Goal: Communication & Community: Answer question/provide support

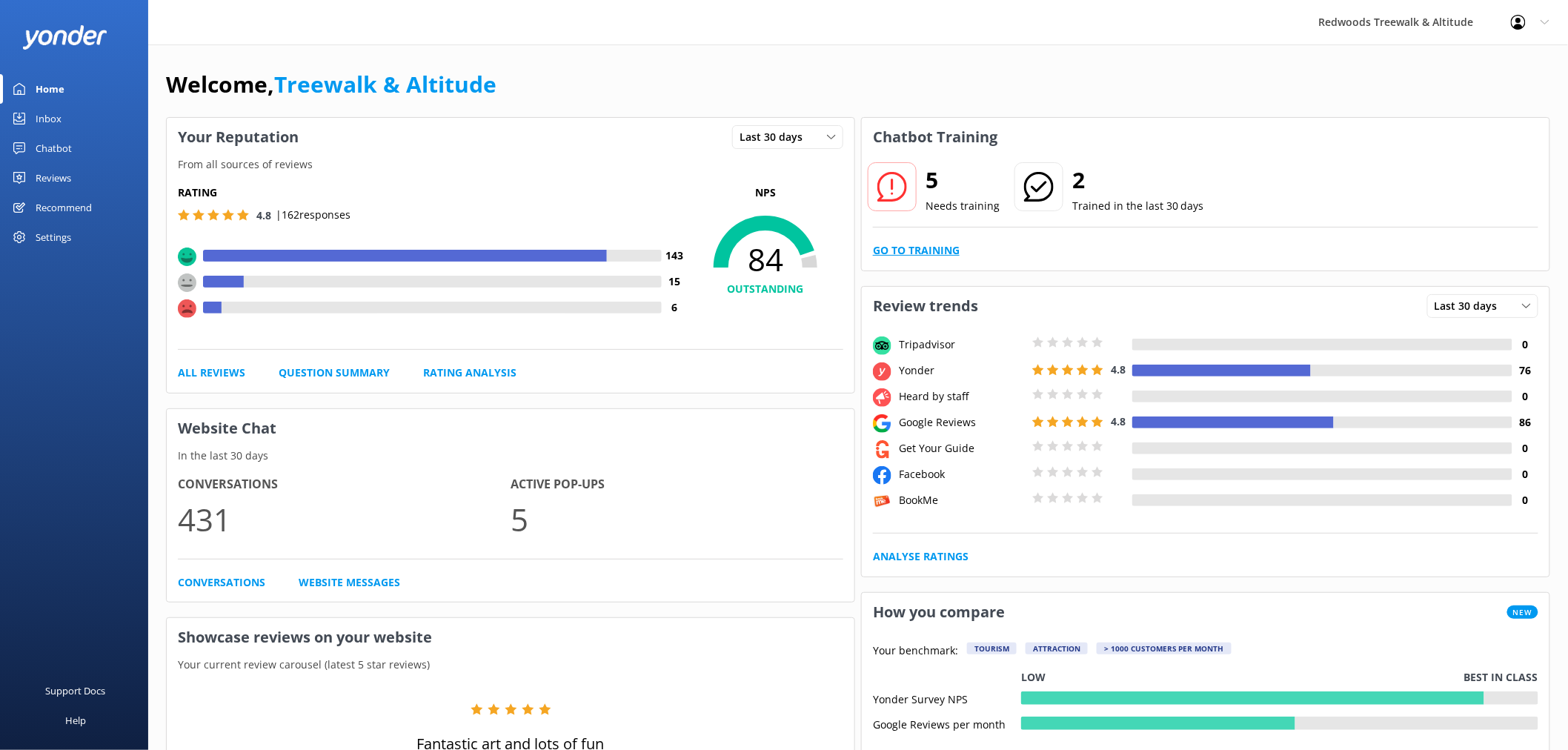
click at [886, 245] on link "Go to Training" at bounding box center [916, 250] width 86 height 16
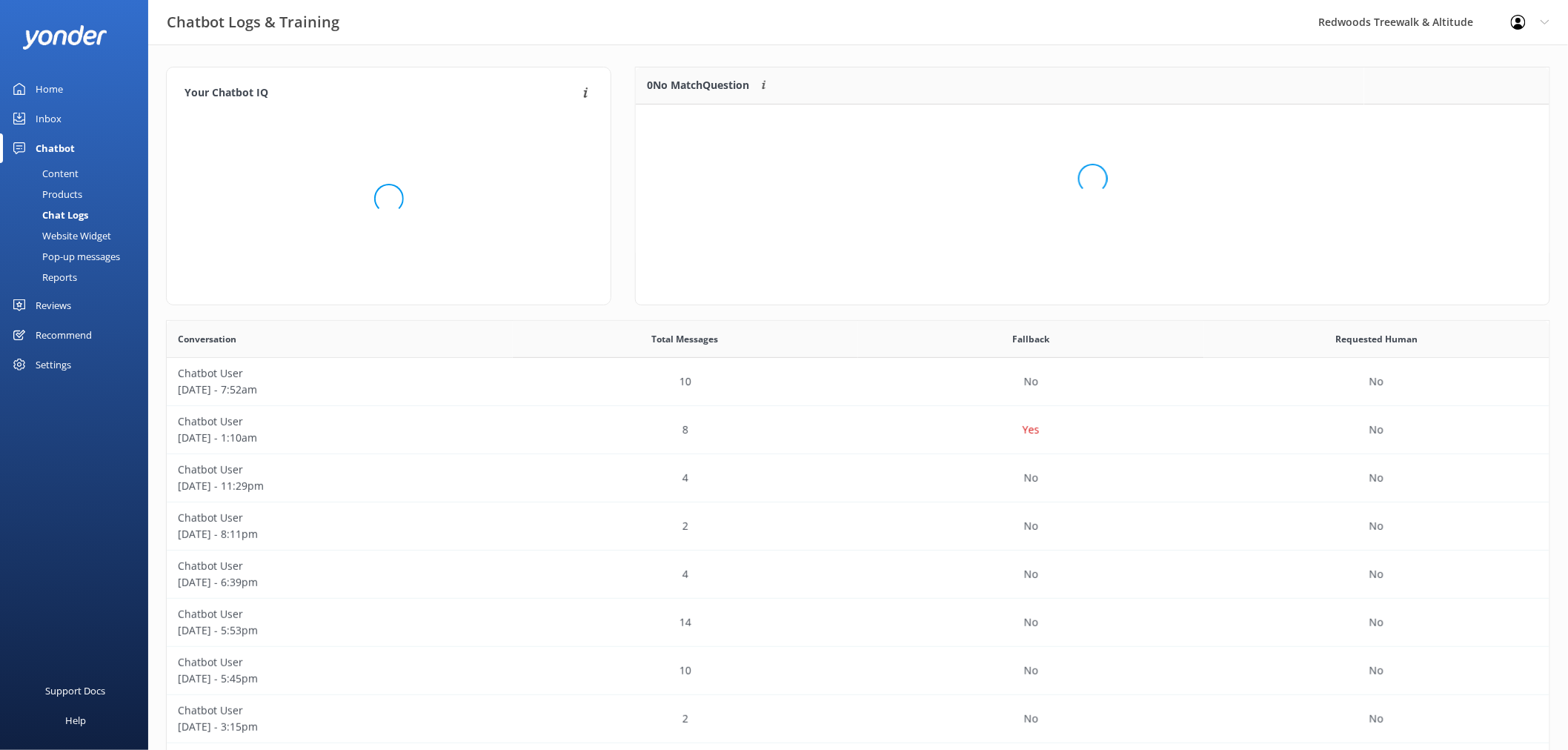
scroll to position [13, 13]
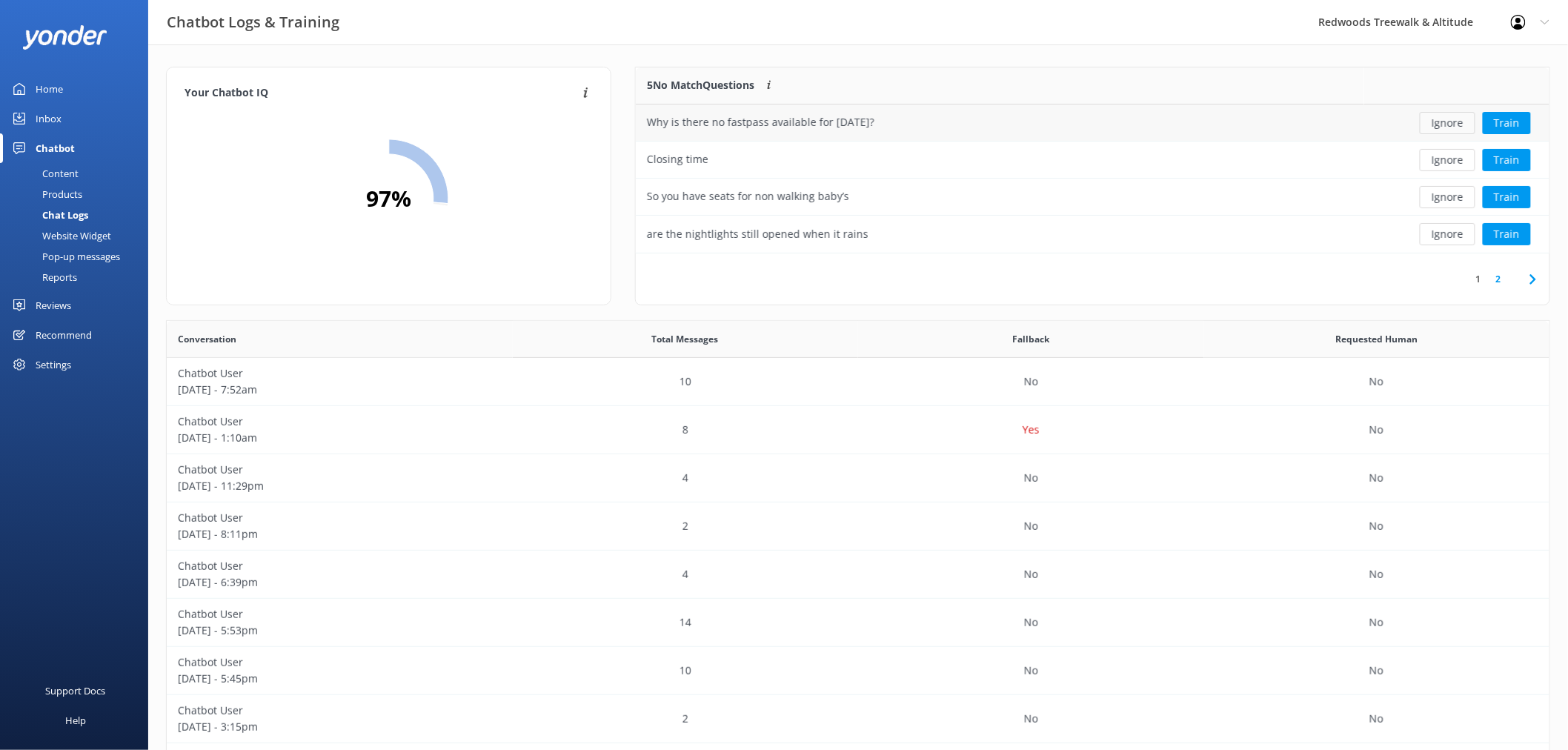
click at [1450, 127] on button "Ignore" at bounding box center [1448, 123] width 56 height 22
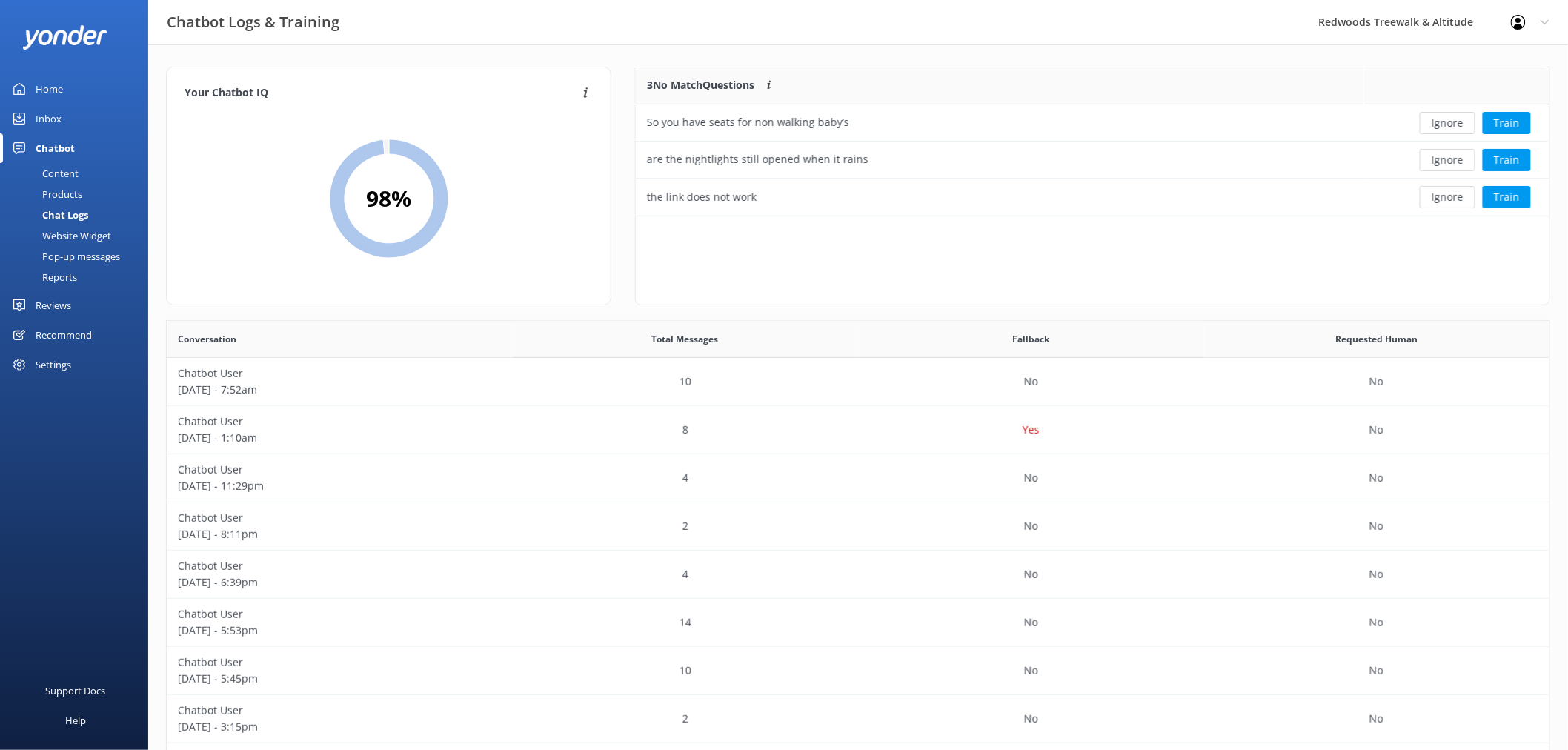
scroll to position [137, 900]
click at [1450, 127] on button "Ignore" at bounding box center [1448, 123] width 56 height 22
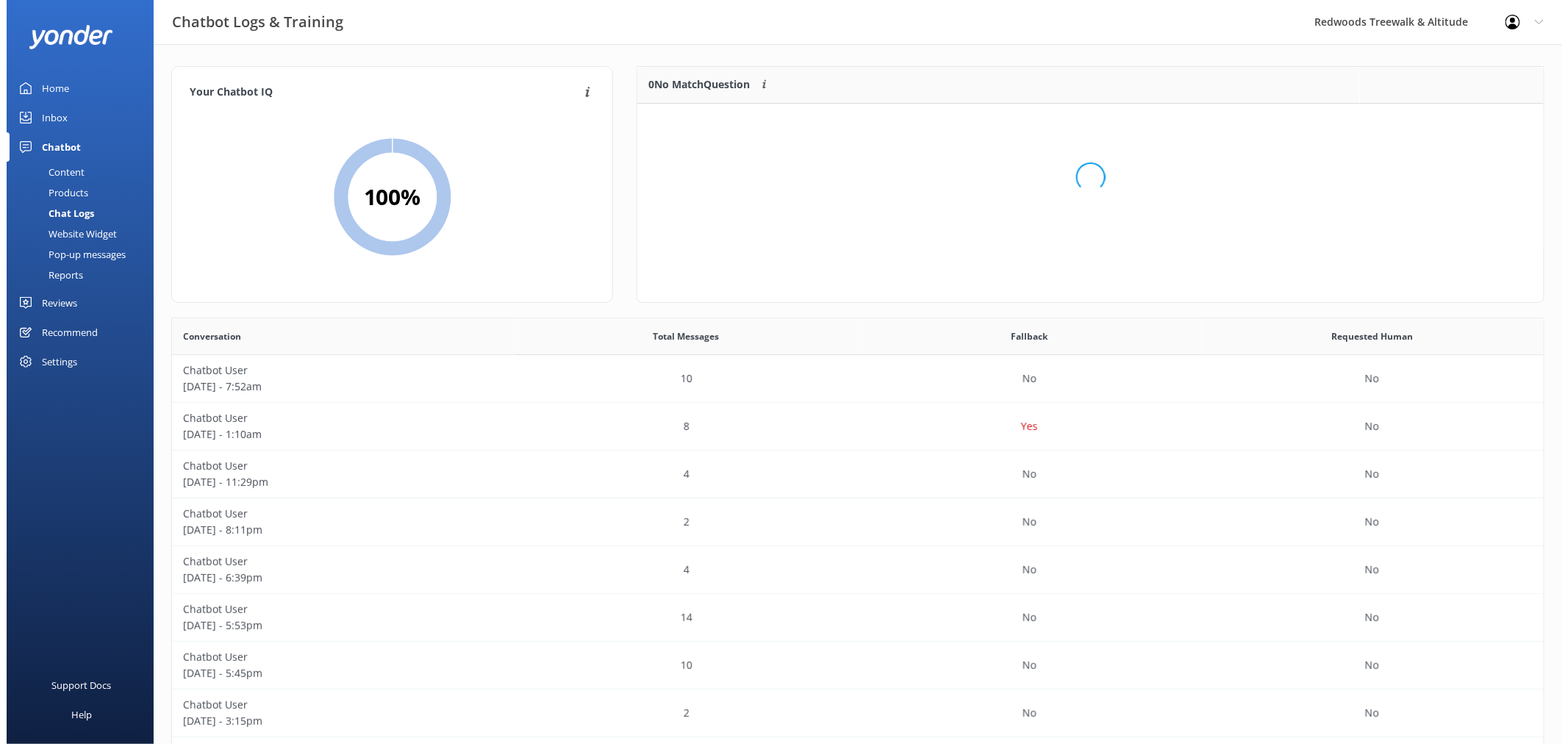
scroll to position [171, 893]
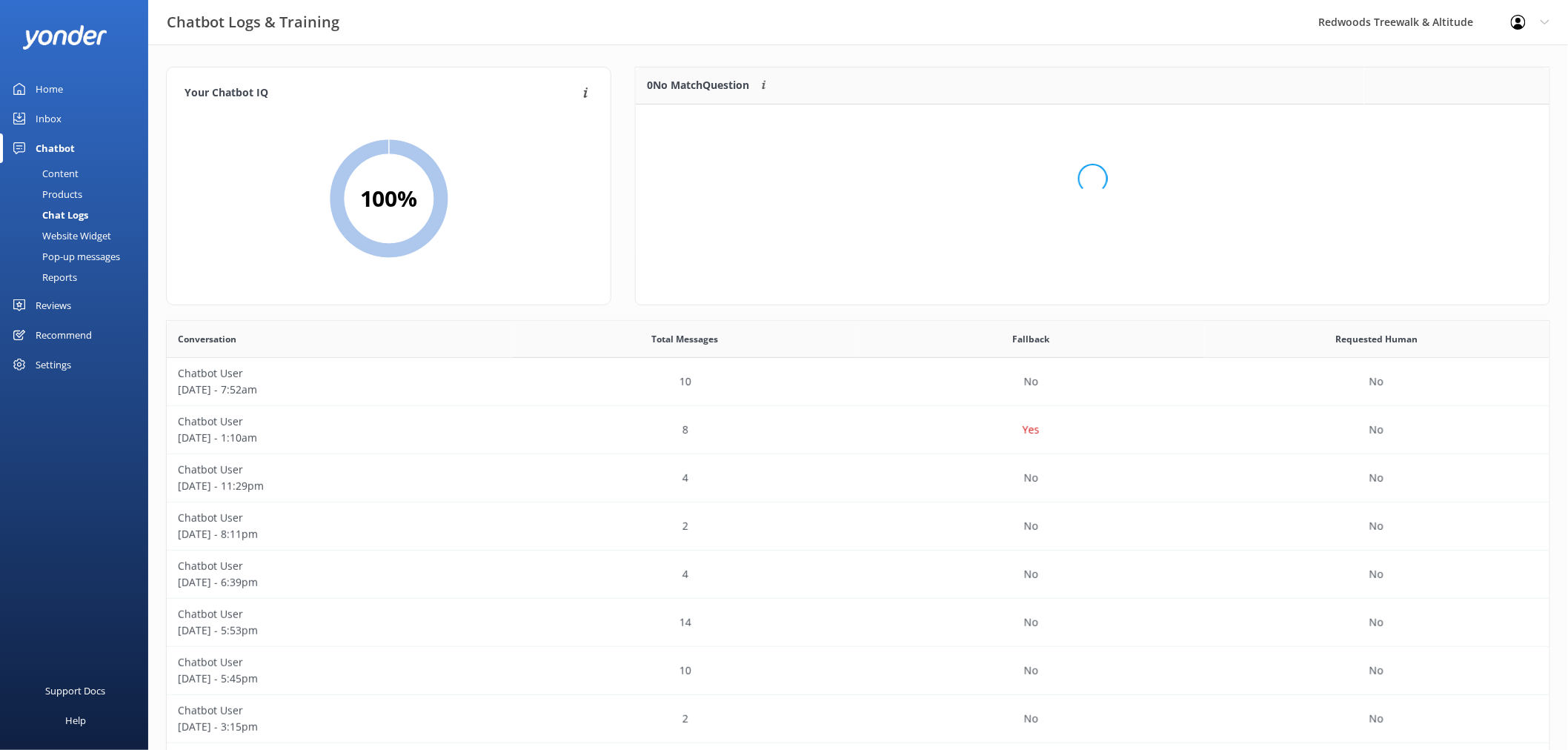
click at [101, 113] on link "Inbox" at bounding box center [74, 118] width 148 height 30
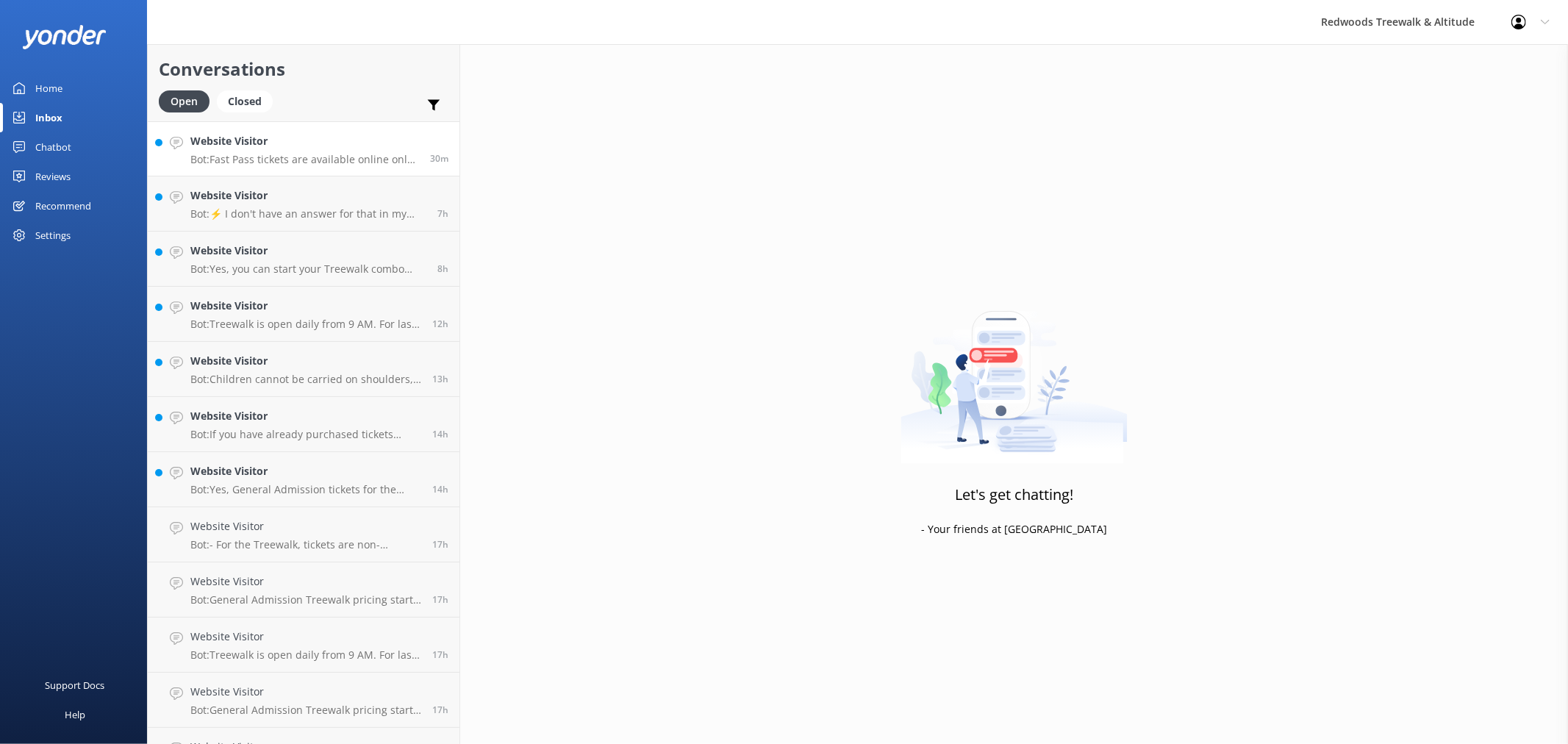
click at [297, 148] on h4 "Website Visitor" at bounding box center [305, 141] width 228 height 16
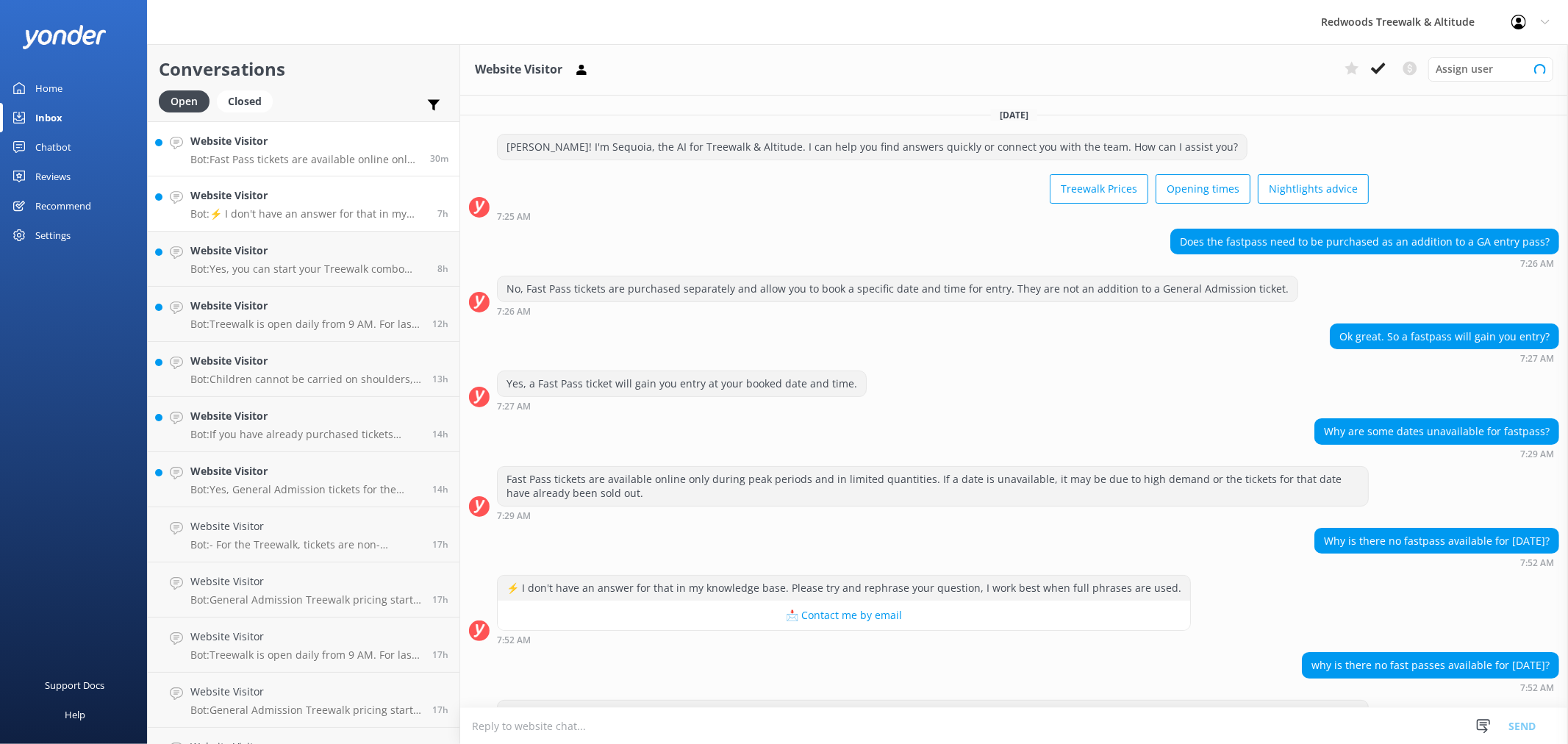
scroll to position [55, 0]
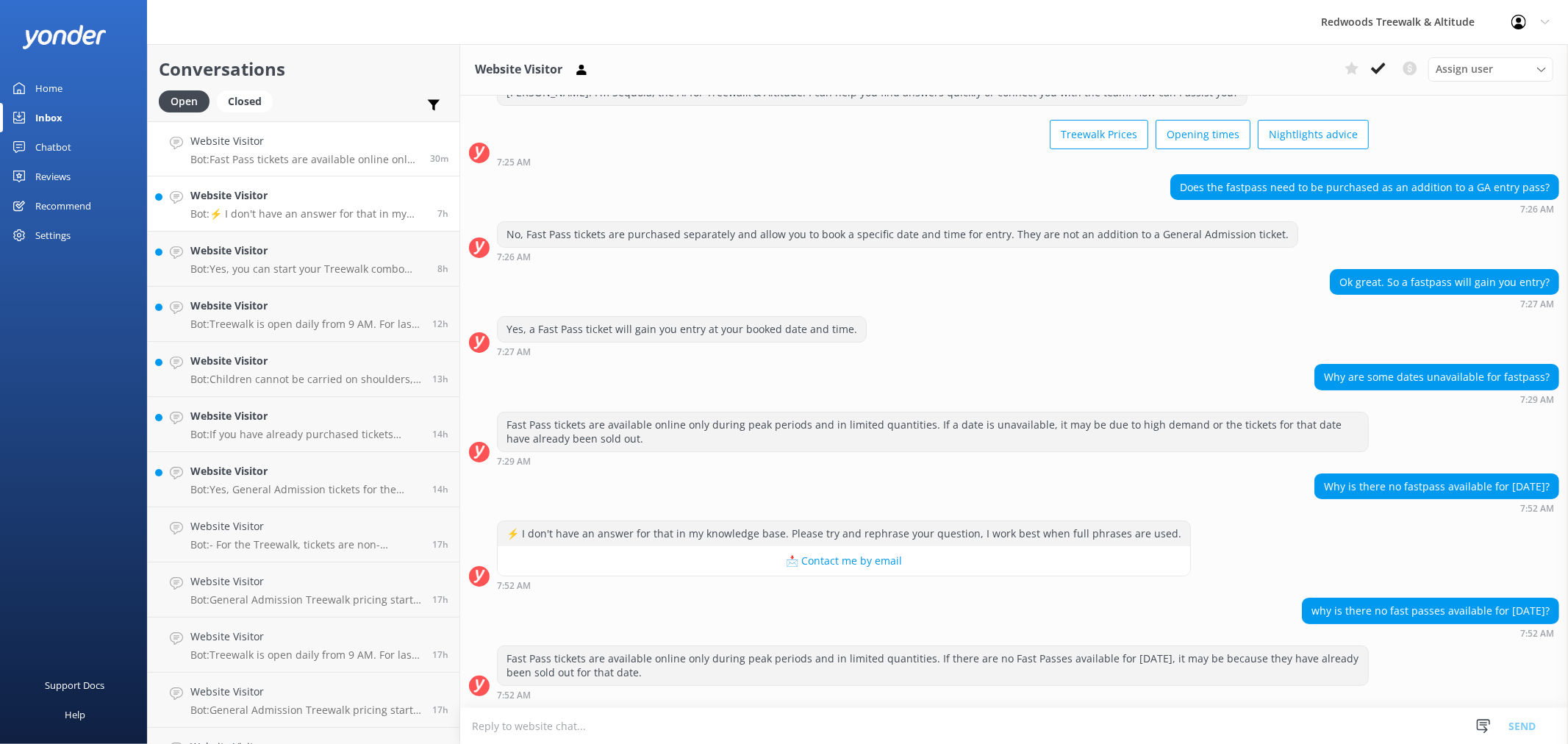
click at [288, 202] on h4 "Website Visitor" at bounding box center [309, 195] width 236 height 16
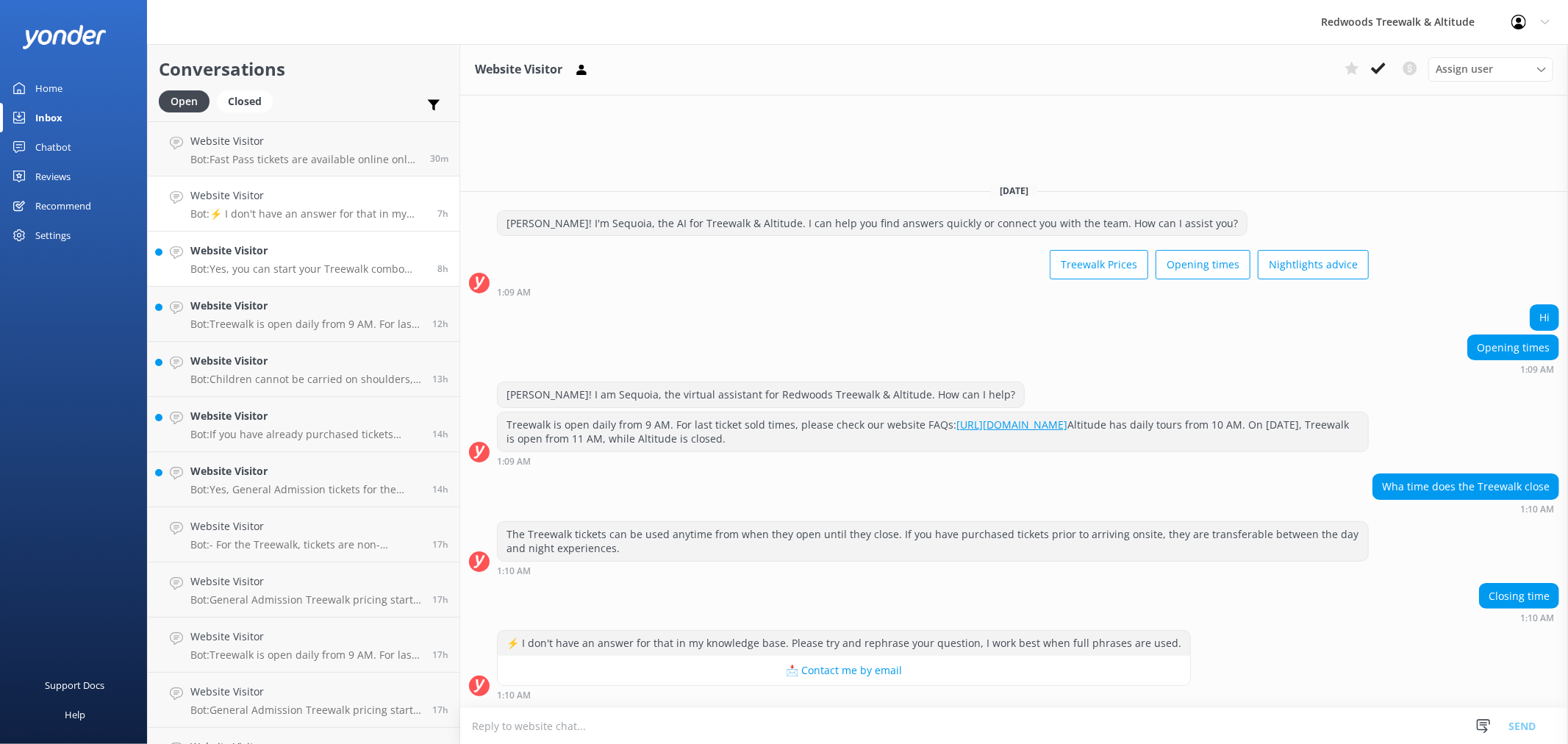
click at [281, 257] on h4 "Website Visitor" at bounding box center [309, 251] width 236 height 16
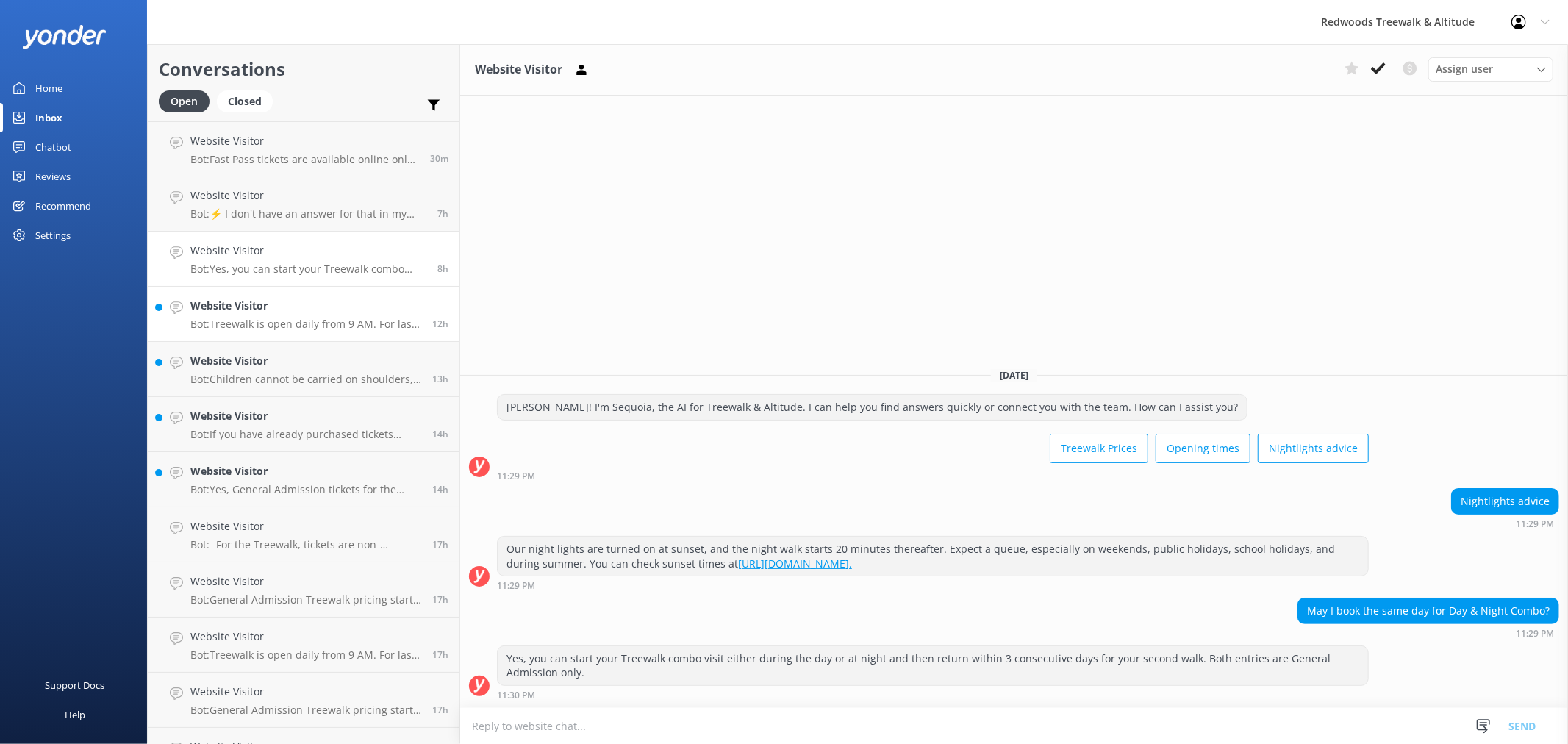
click at [274, 314] on div "Website Visitor Bot: Treewalk is open daily from 9 AM. For last ticket sold tim…" at bounding box center [305, 313] width 231 height 33
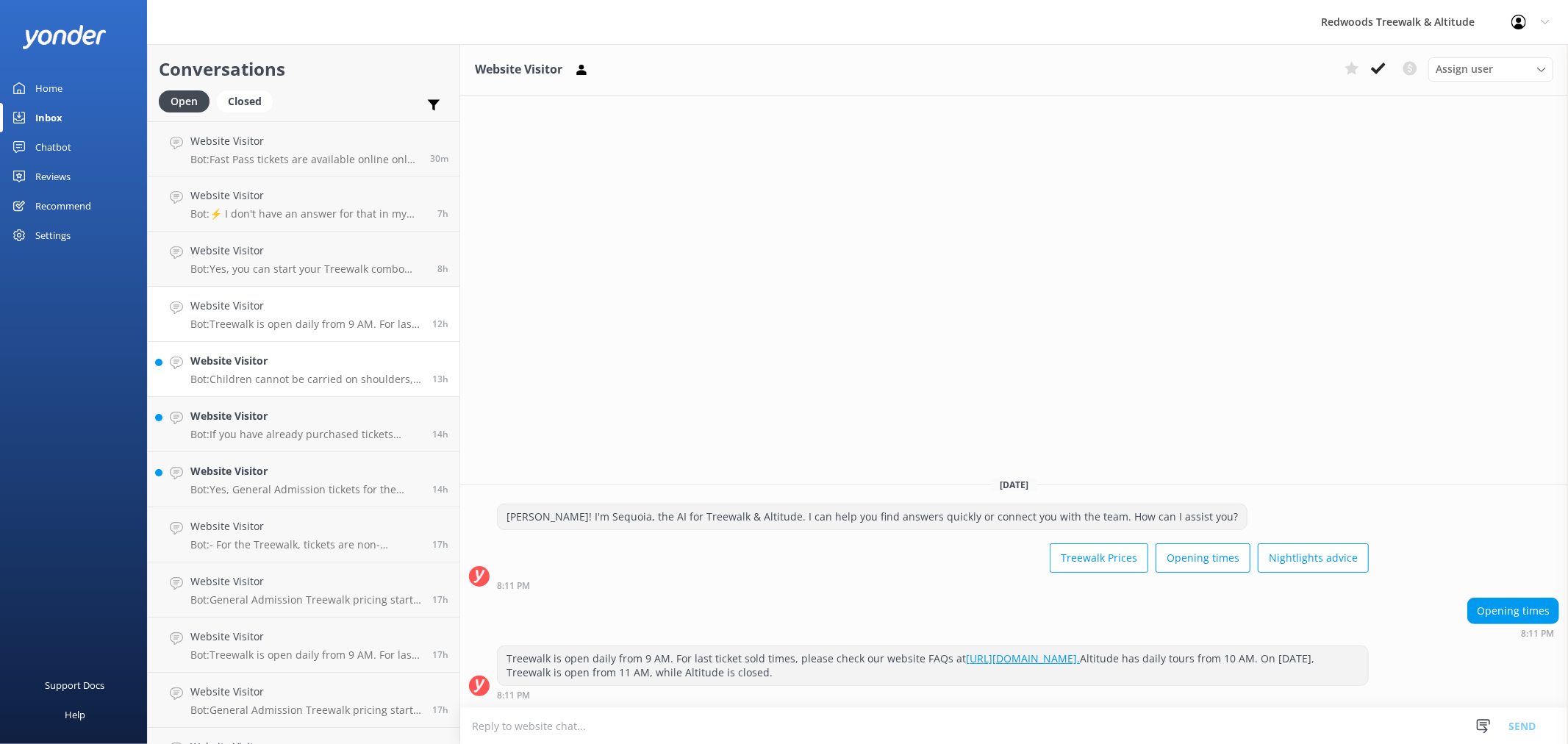
click at [282, 370] on div "Website Visitor Bot: Children cannot be carried on shoulders, in front or back …" at bounding box center [305, 369] width 231 height 33
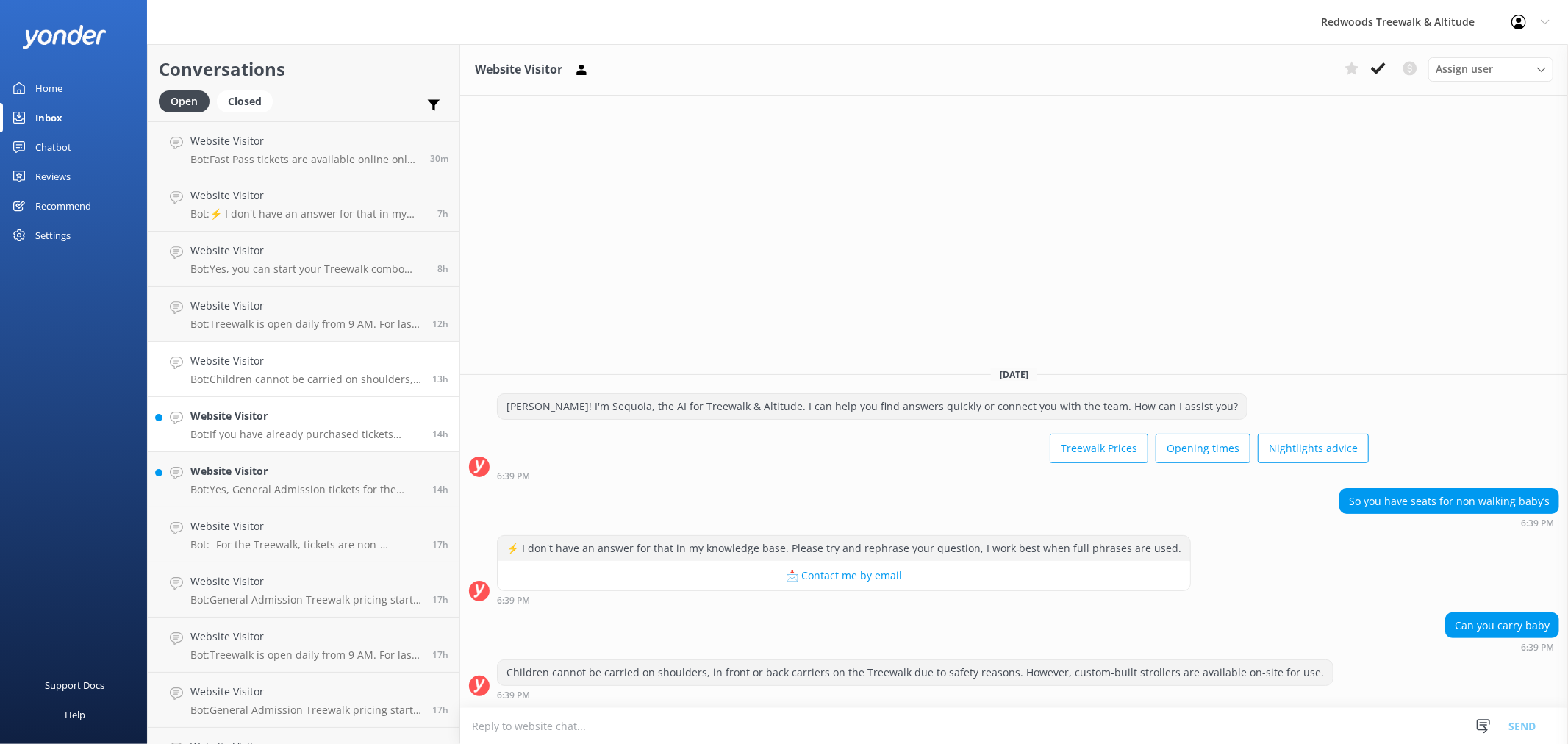
click at [288, 428] on p "Bot: If you have already purchased tickets through our website and would like t…" at bounding box center [305, 434] width 231 height 13
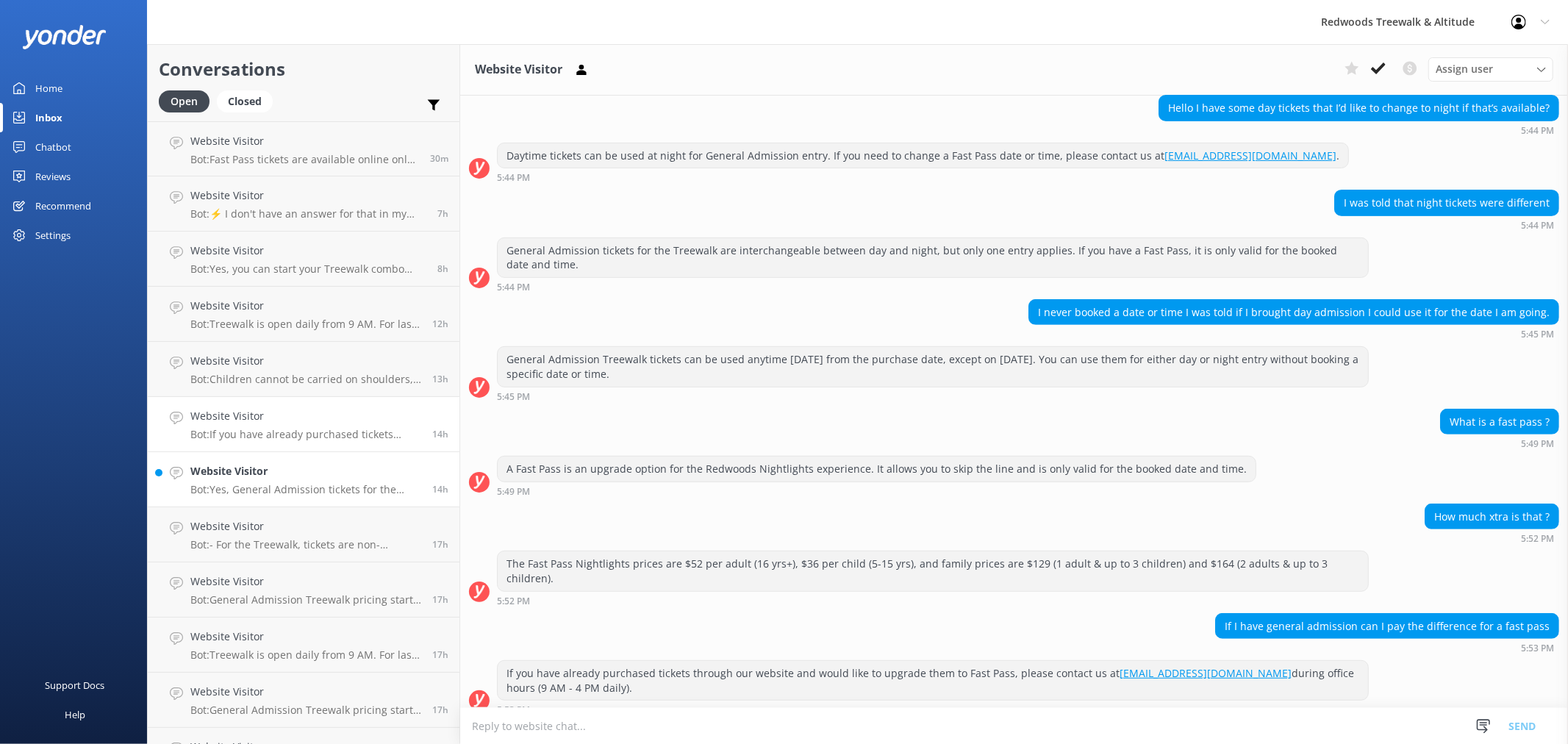
scroll to position [447, 0]
click at [287, 471] on h4 "Website Visitor" at bounding box center [305, 471] width 231 height 16
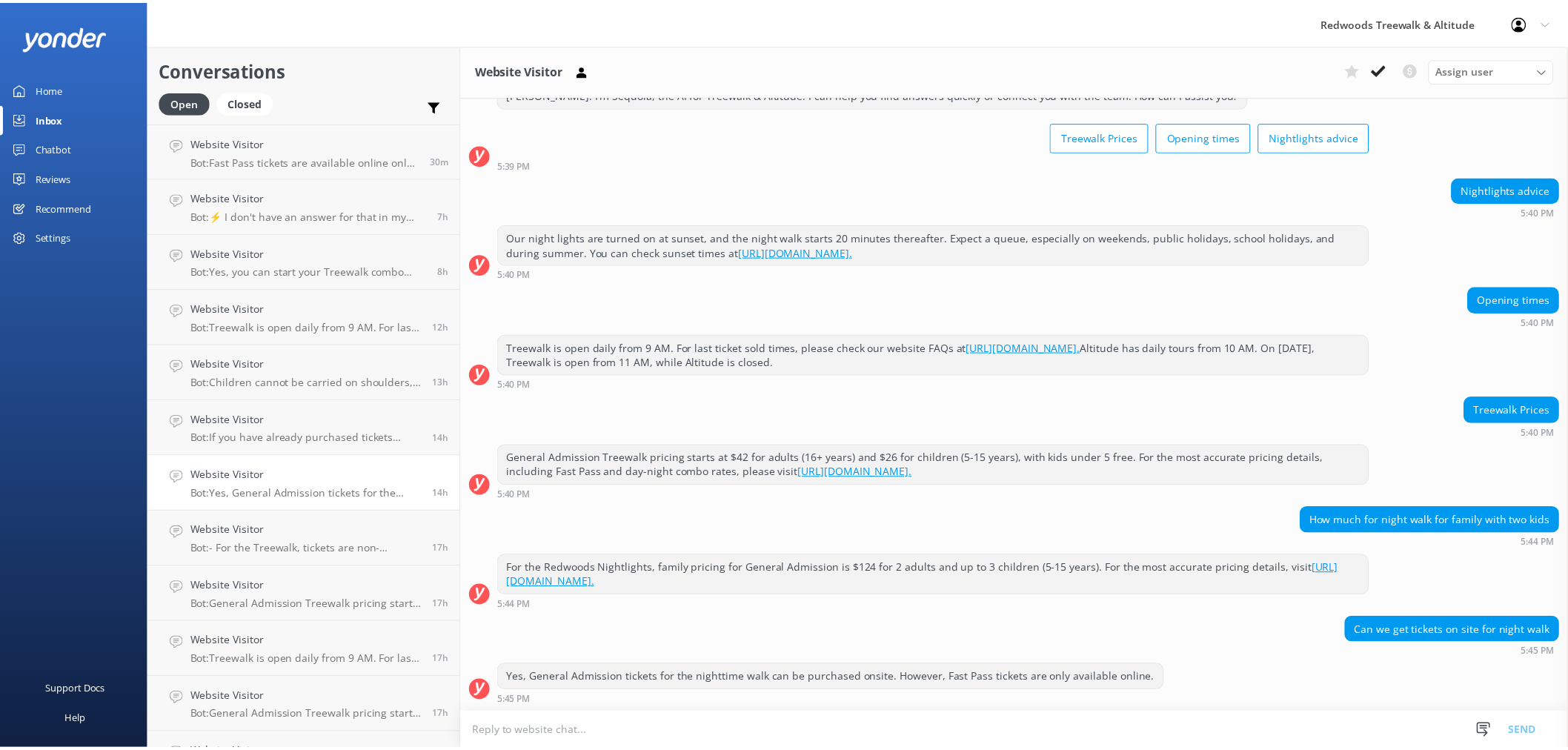
scroll to position [55, 0]
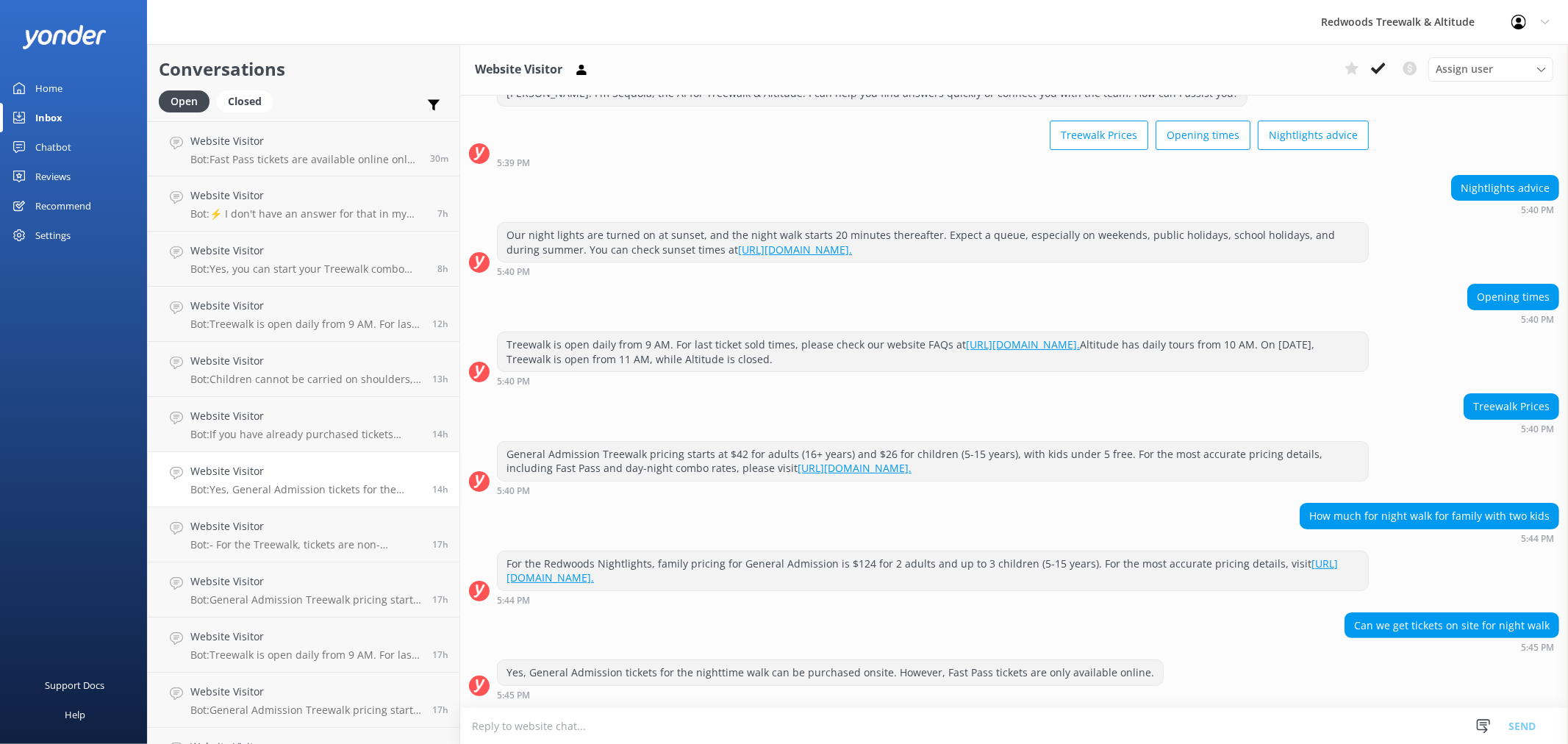
click at [96, 81] on link "Home" at bounding box center [73, 88] width 147 height 29
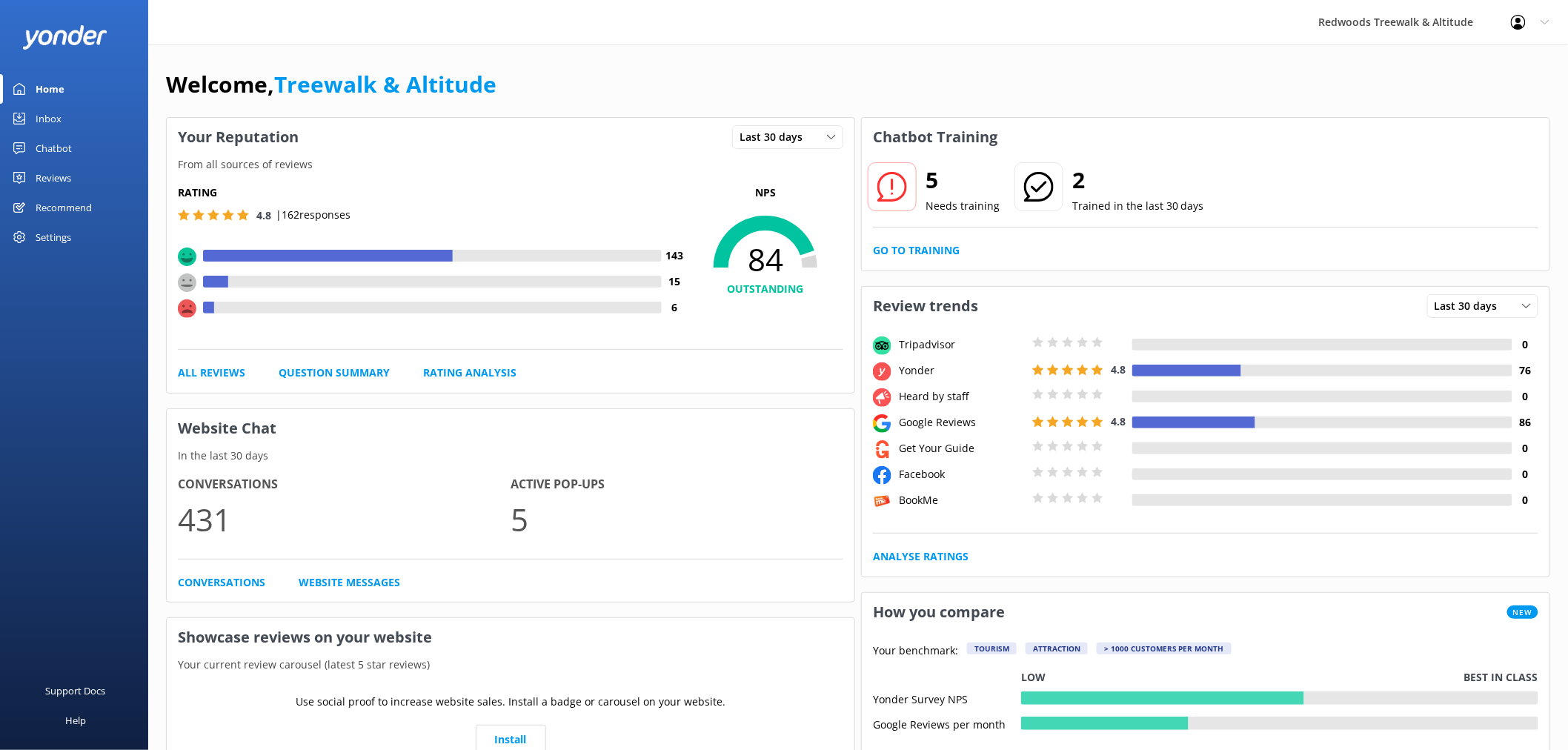
click at [78, 169] on link "Reviews" at bounding box center [74, 178] width 148 height 30
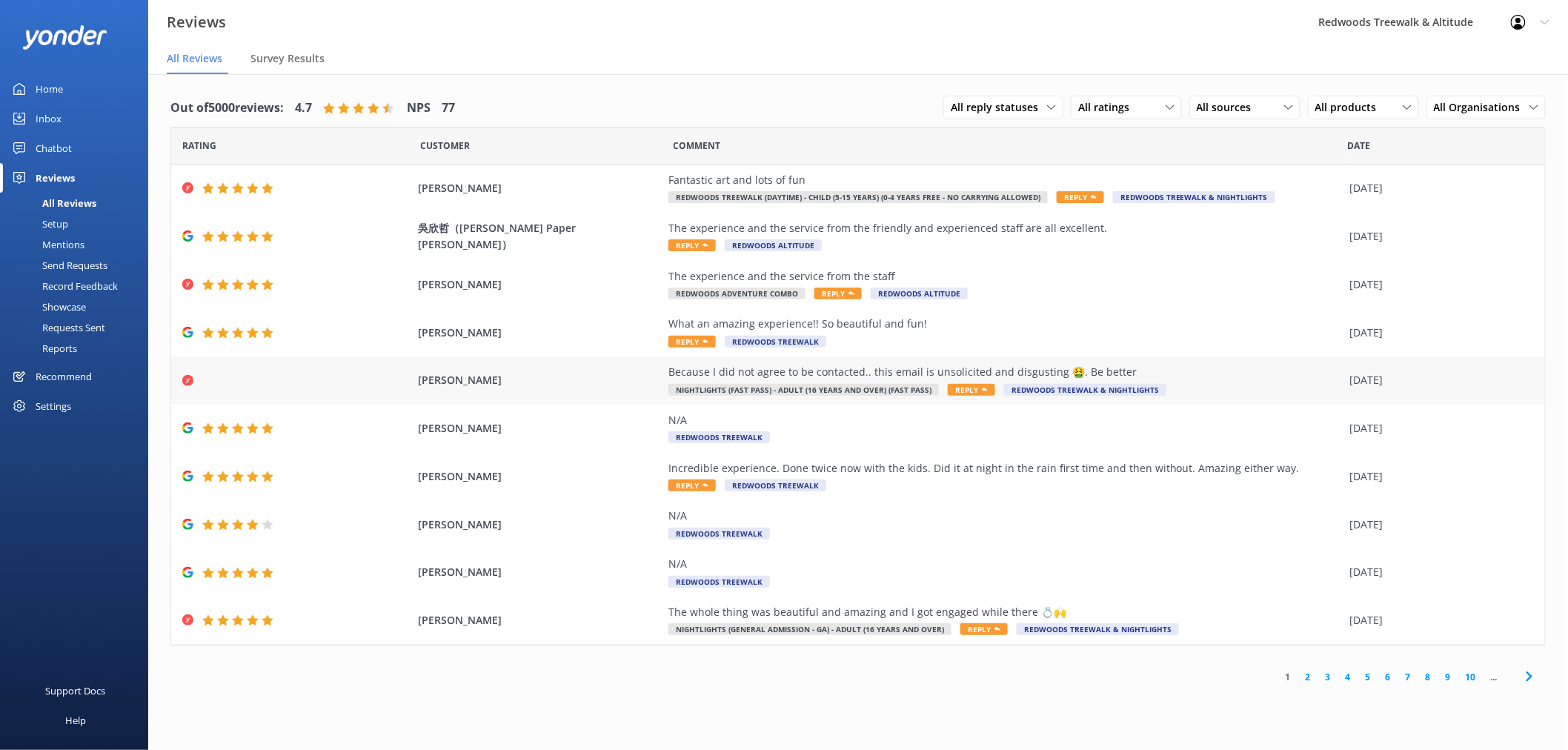
click at [576, 376] on span "[PERSON_NAME]" at bounding box center [540, 380] width 243 height 16
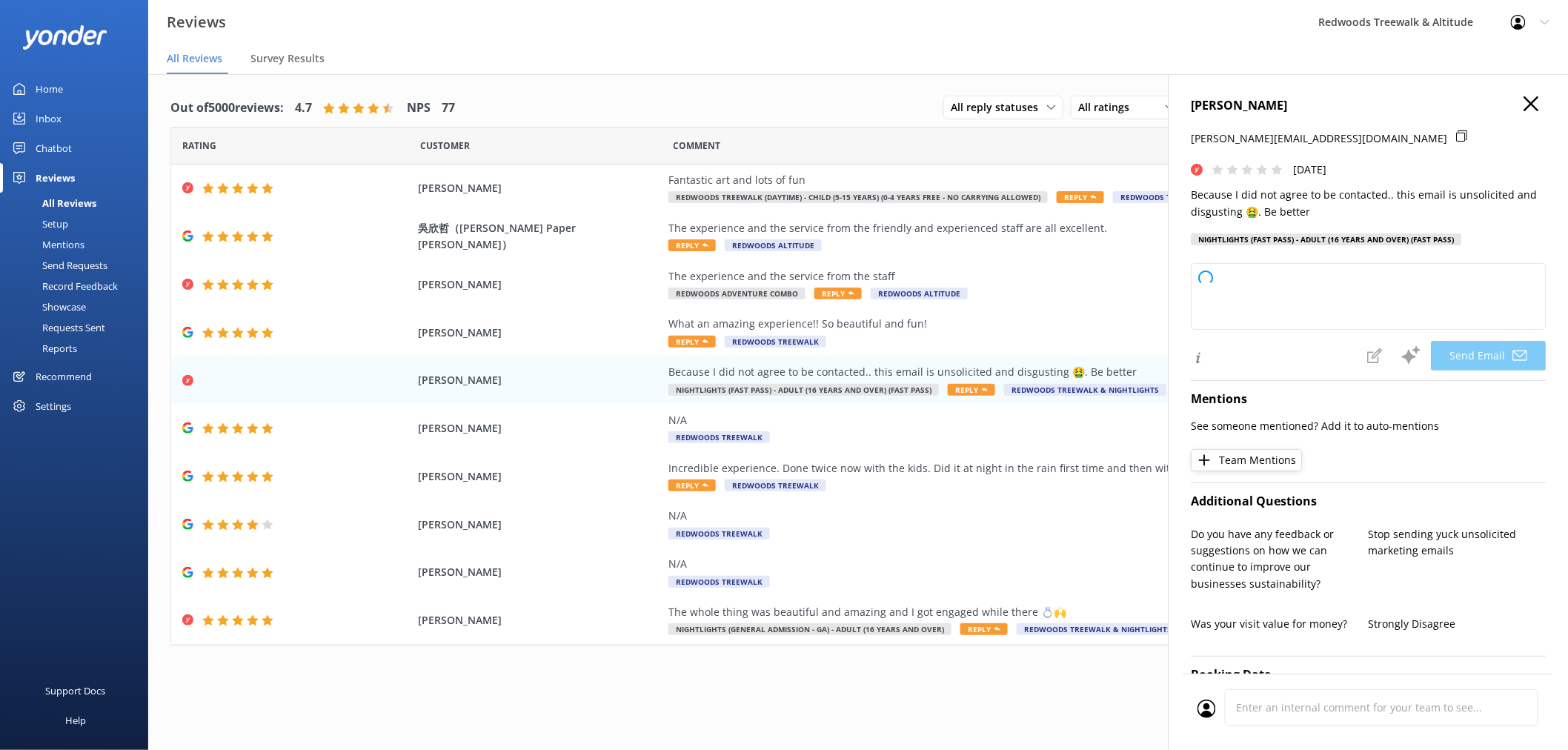
type textarea "Hi [PERSON_NAME], Thank you for your feedback, and we sincerely apologize for a…"
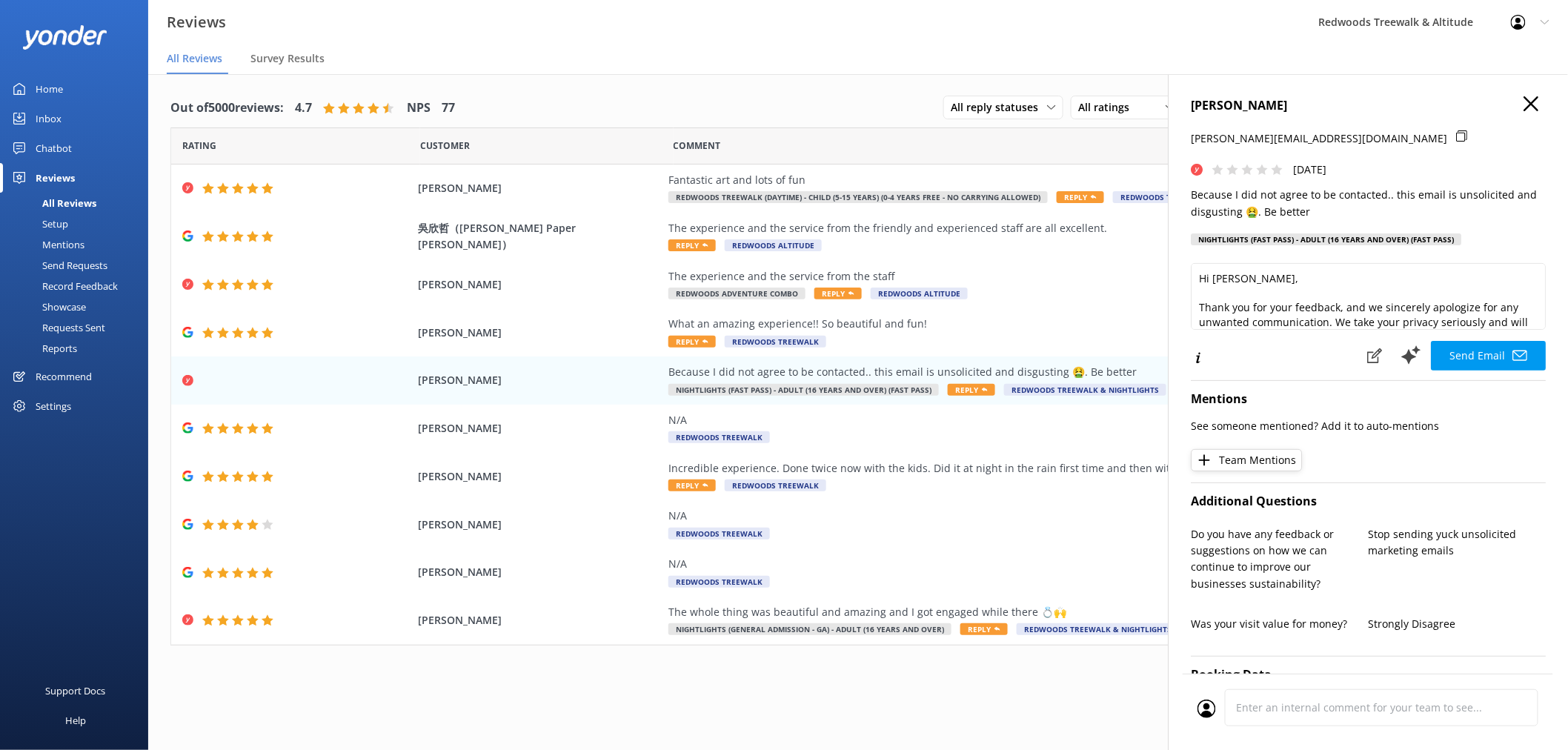
click at [1528, 98] on h4 "[PERSON_NAME]" at bounding box center [1369, 106] width 355 height 19
click at [1524, 105] on use "button" at bounding box center [1531, 104] width 15 height 15
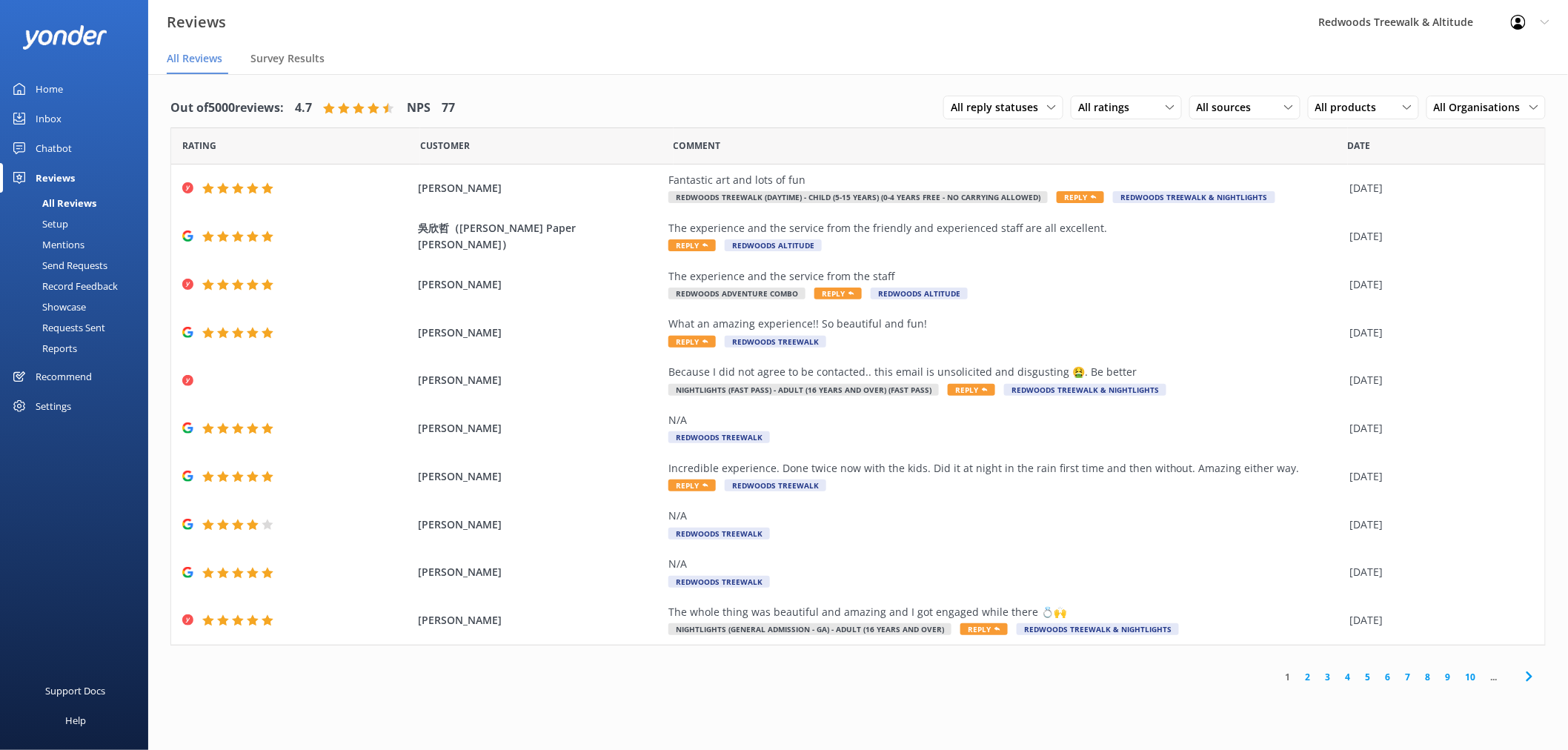
click at [98, 121] on link "Inbox" at bounding box center [74, 118] width 148 height 30
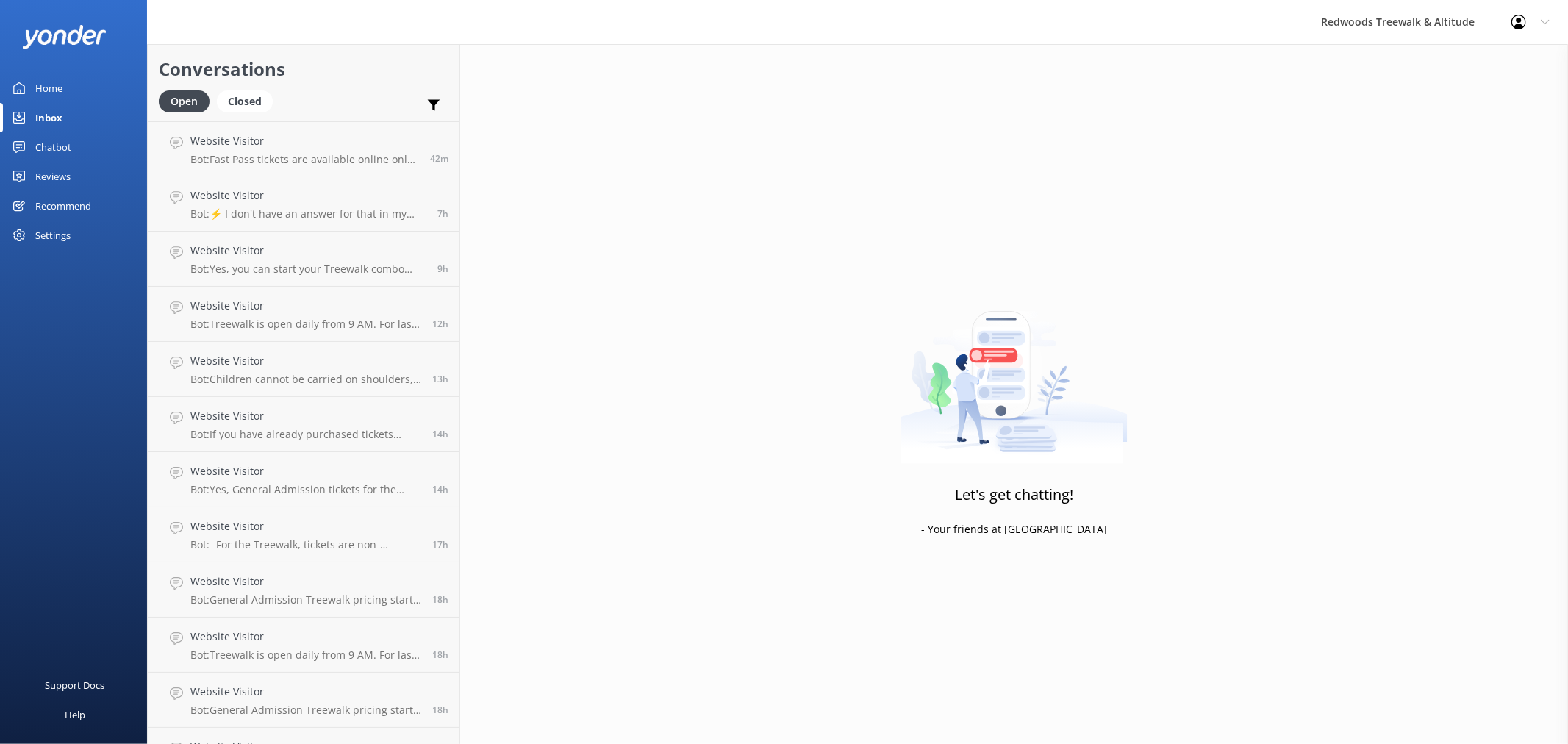
click at [72, 181] on link "Reviews" at bounding box center [73, 176] width 147 height 29
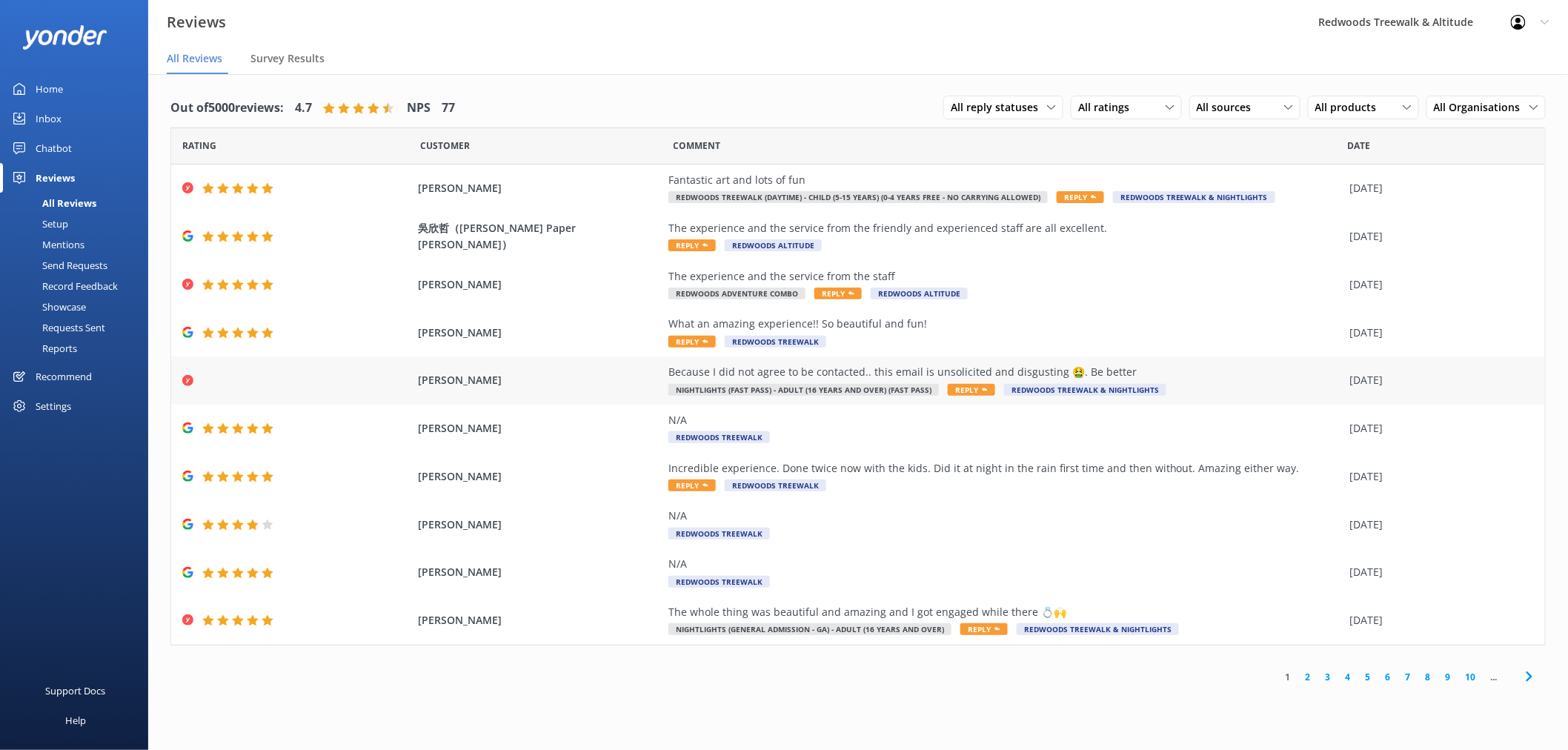
click at [345, 387] on div "[PERSON_NAME] Because I did not agree to be contacted.. this email is unsolicit…" at bounding box center [858, 381] width 1374 height 48
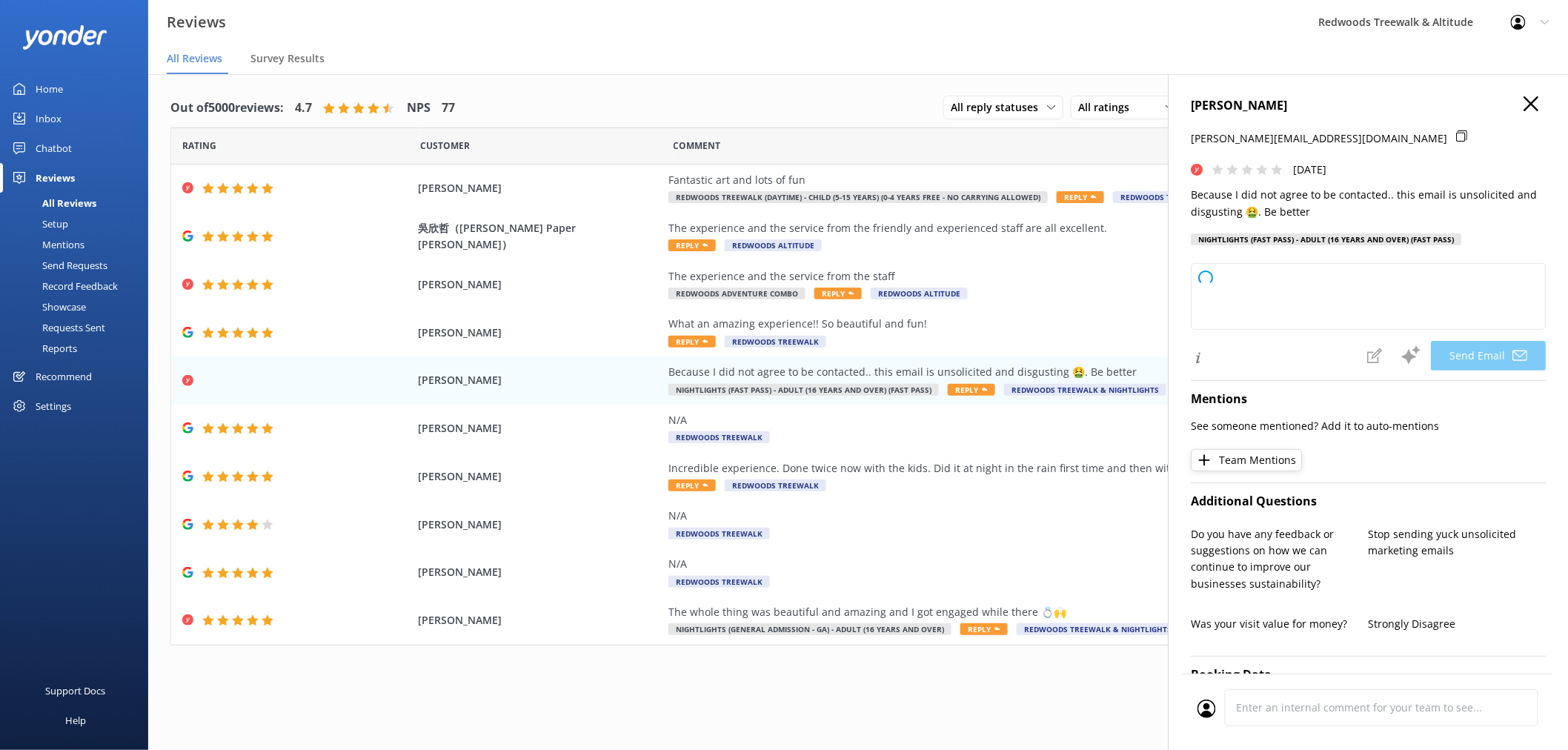
type textarea "Hi [PERSON_NAME], We're very sorry to hear about your experience and appreciate…"
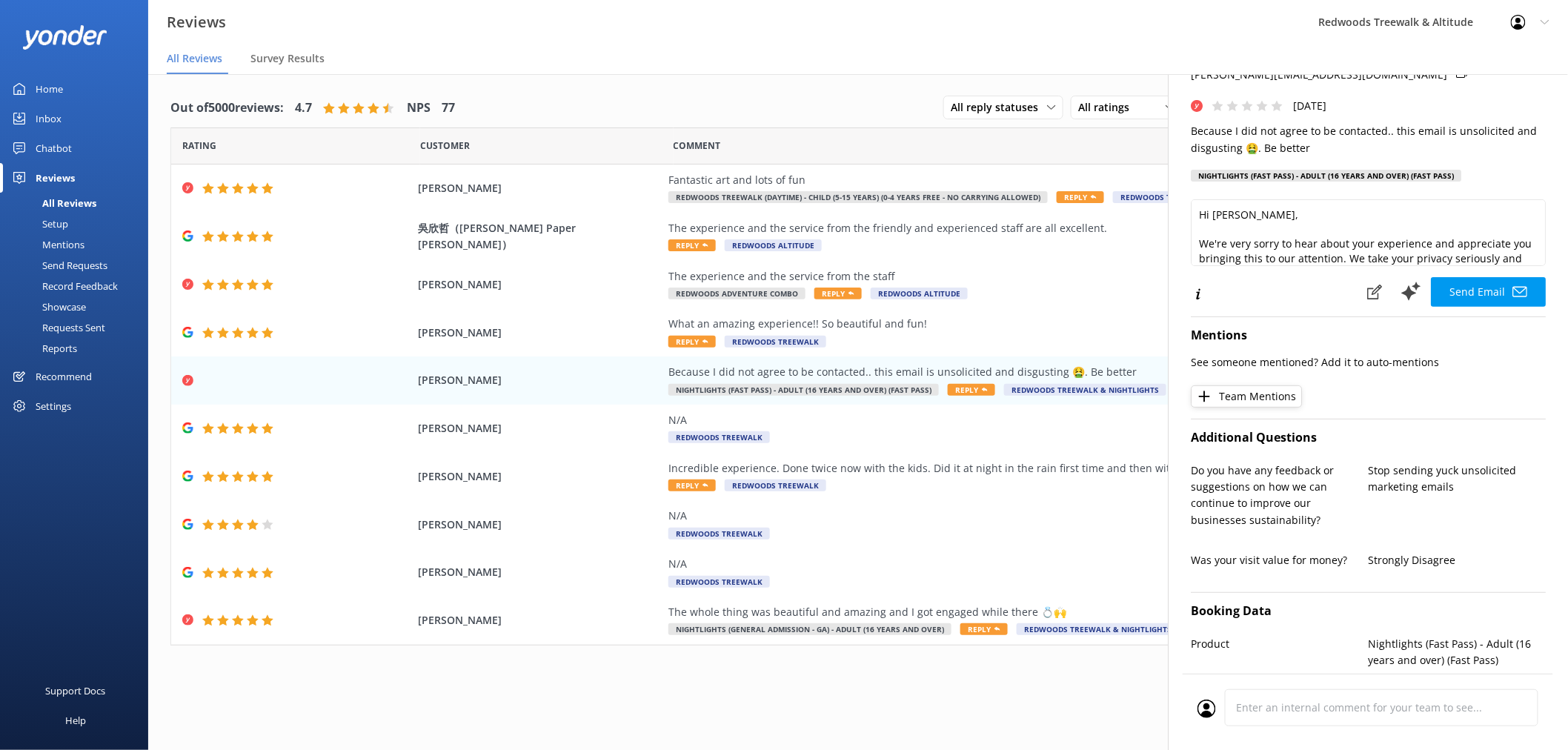
scroll to position [38, 0]
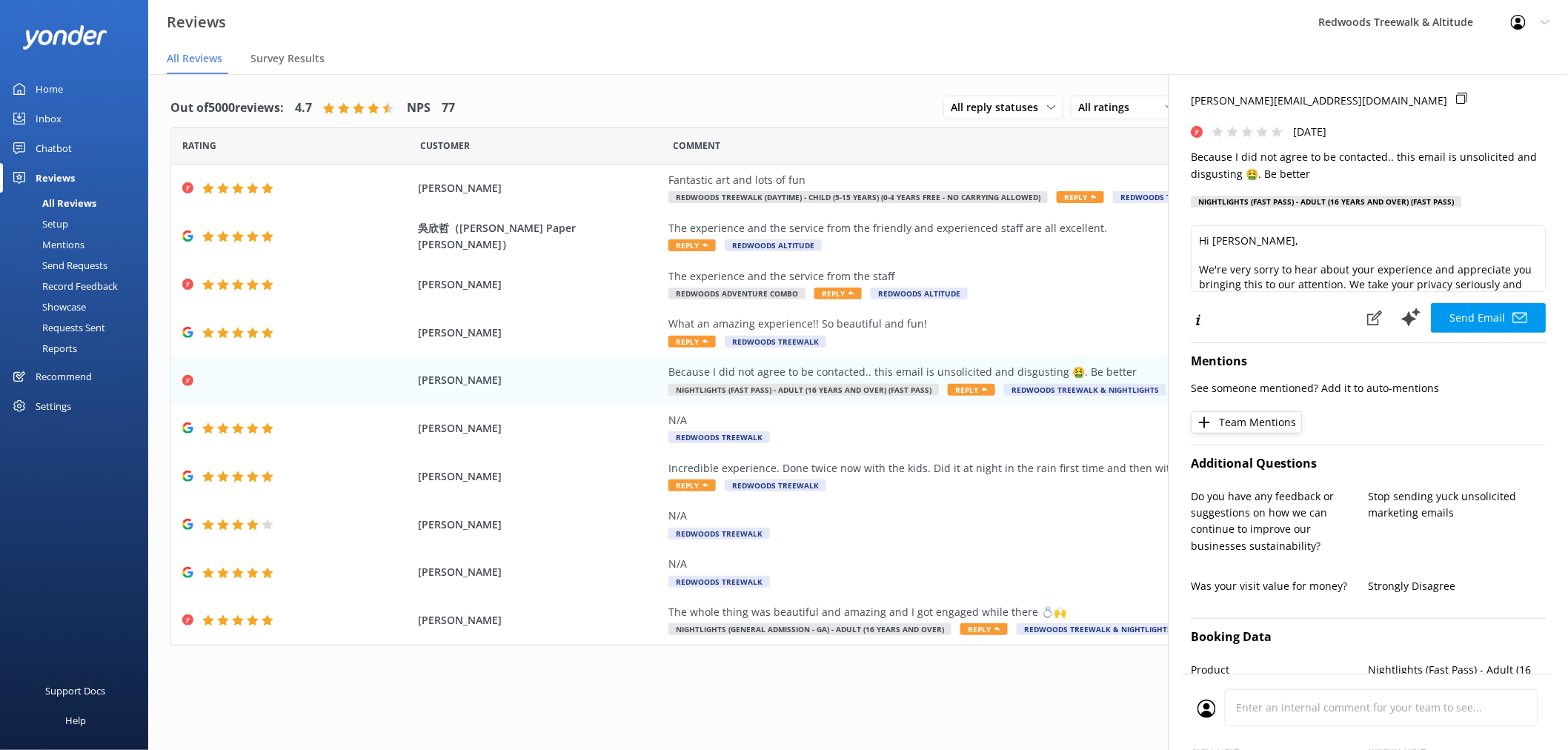
click at [1245, 46] on nav "All Reviews Survey Results" at bounding box center [858, 59] width 1420 height 30
click at [821, 95] on div "Out of 5000 reviews: 4.7 NPS 77 All reply statuses All reply statuses Needs a r…" at bounding box center [858, 108] width 1375 height 38
click at [1410, 77] on h4 "[PERSON_NAME]" at bounding box center [1369, 68] width 355 height 19
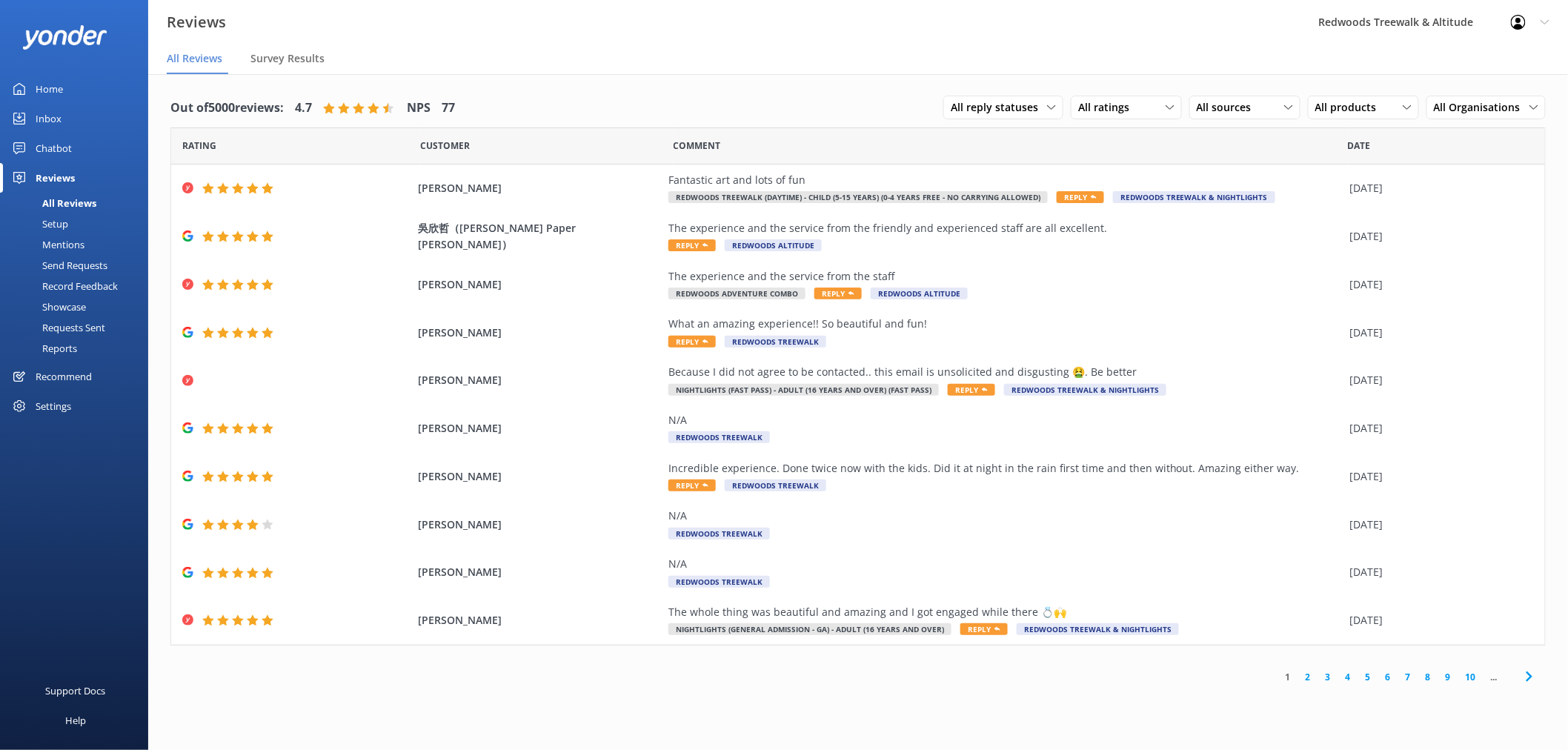
click at [1311, 676] on link "2" at bounding box center [1308, 677] width 20 height 14
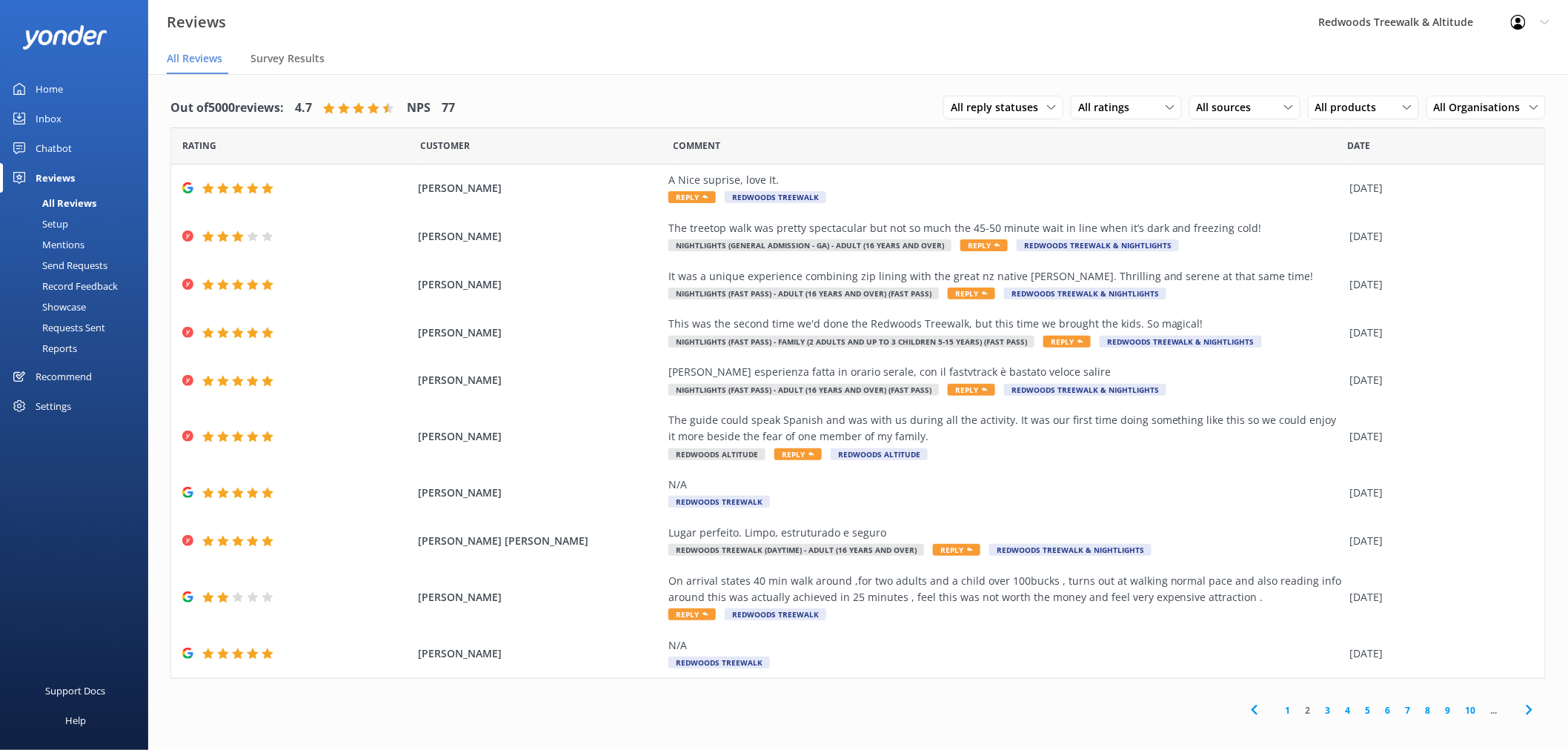
click at [117, 127] on link "Inbox" at bounding box center [74, 118] width 148 height 30
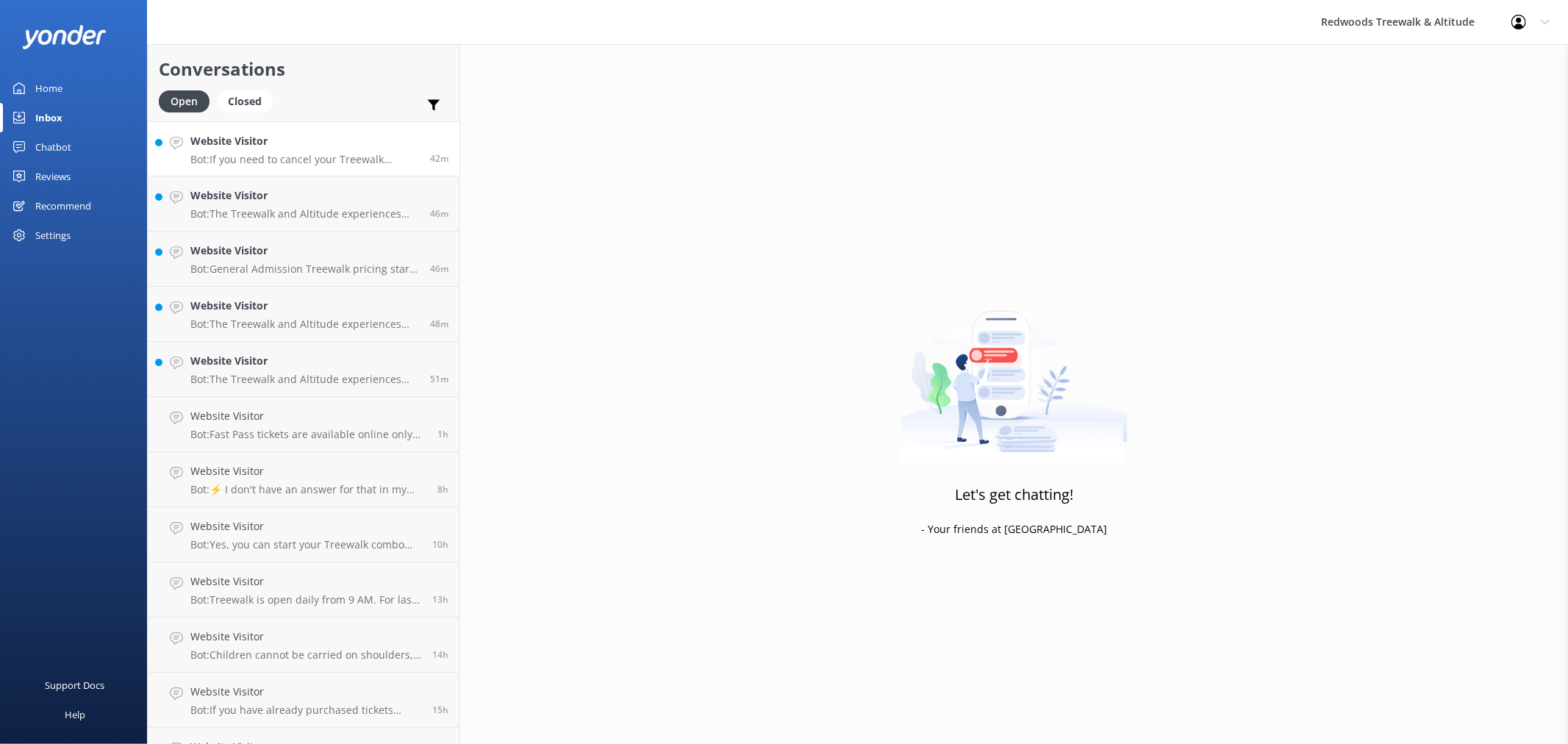
click at [248, 132] on link "Website Visitor Bot: If you need to cancel your Treewalk tickets, please contac…" at bounding box center [303, 149] width 312 height 56
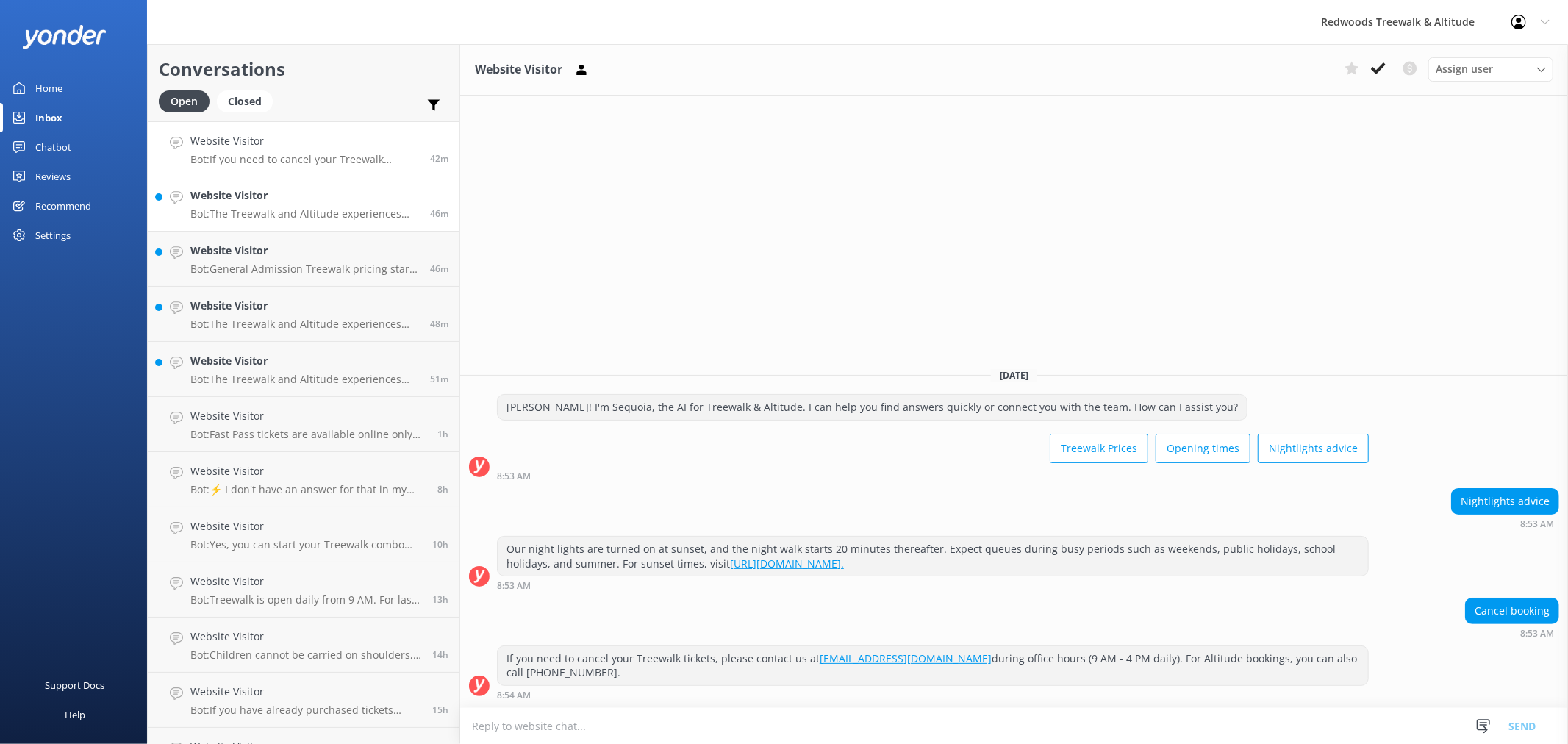
click at [281, 190] on h4 "Website Visitor" at bounding box center [305, 195] width 228 height 16
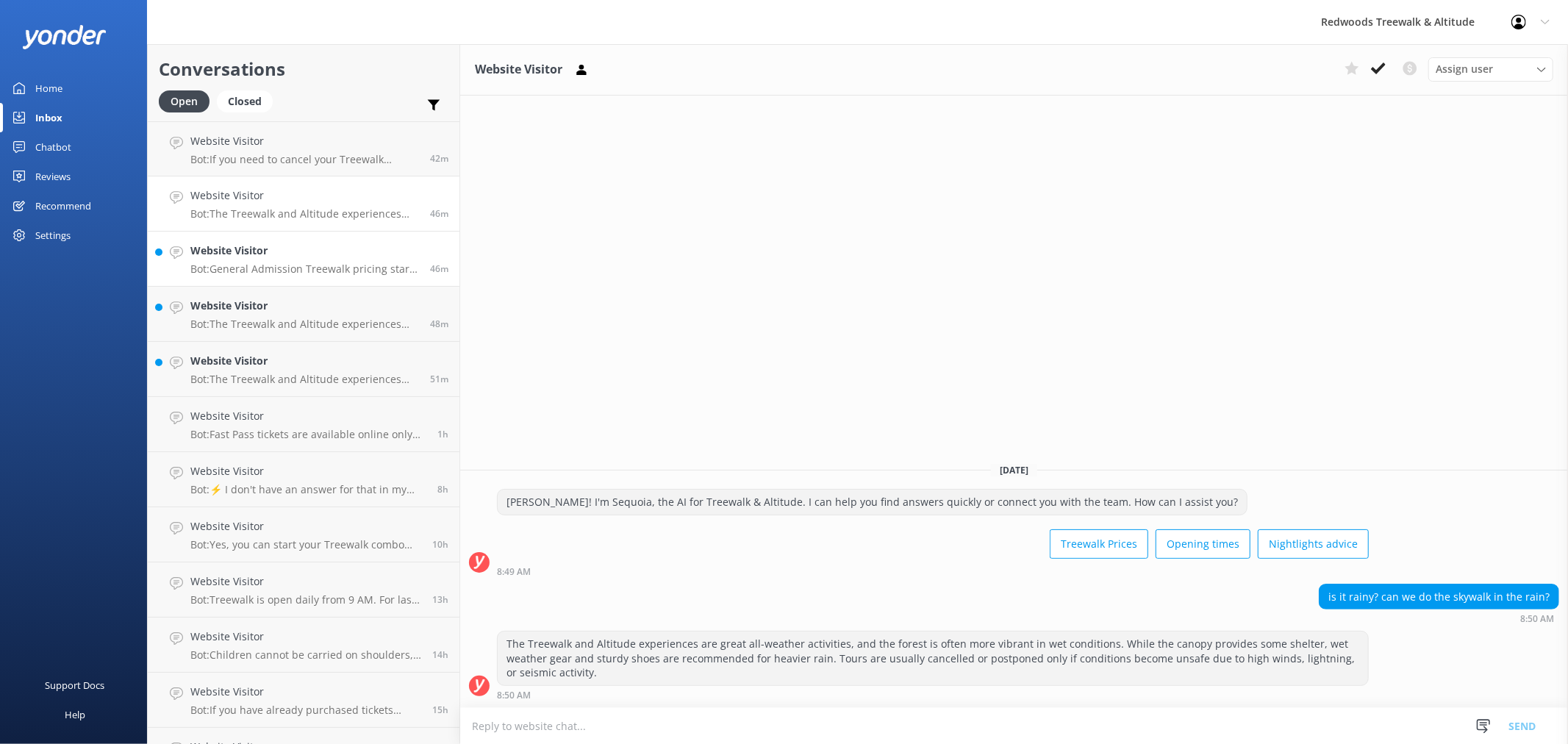
click at [291, 247] on h4 "Website Visitor" at bounding box center [305, 251] width 228 height 16
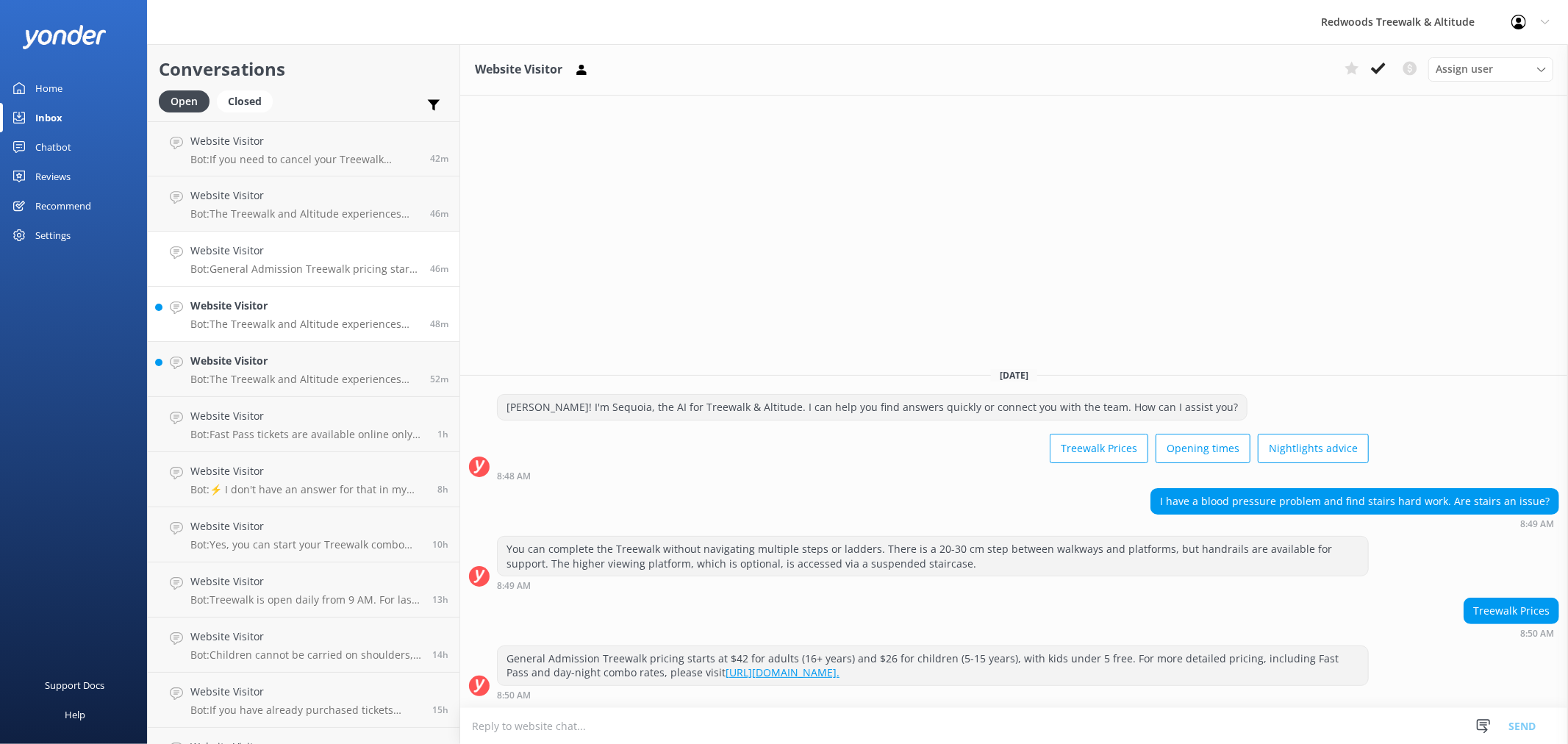
click at [285, 322] on p "Bot: The Treewalk and Altitude experiences are great all-weather activities, an…" at bounding box center [305, 324] width 228 height 13
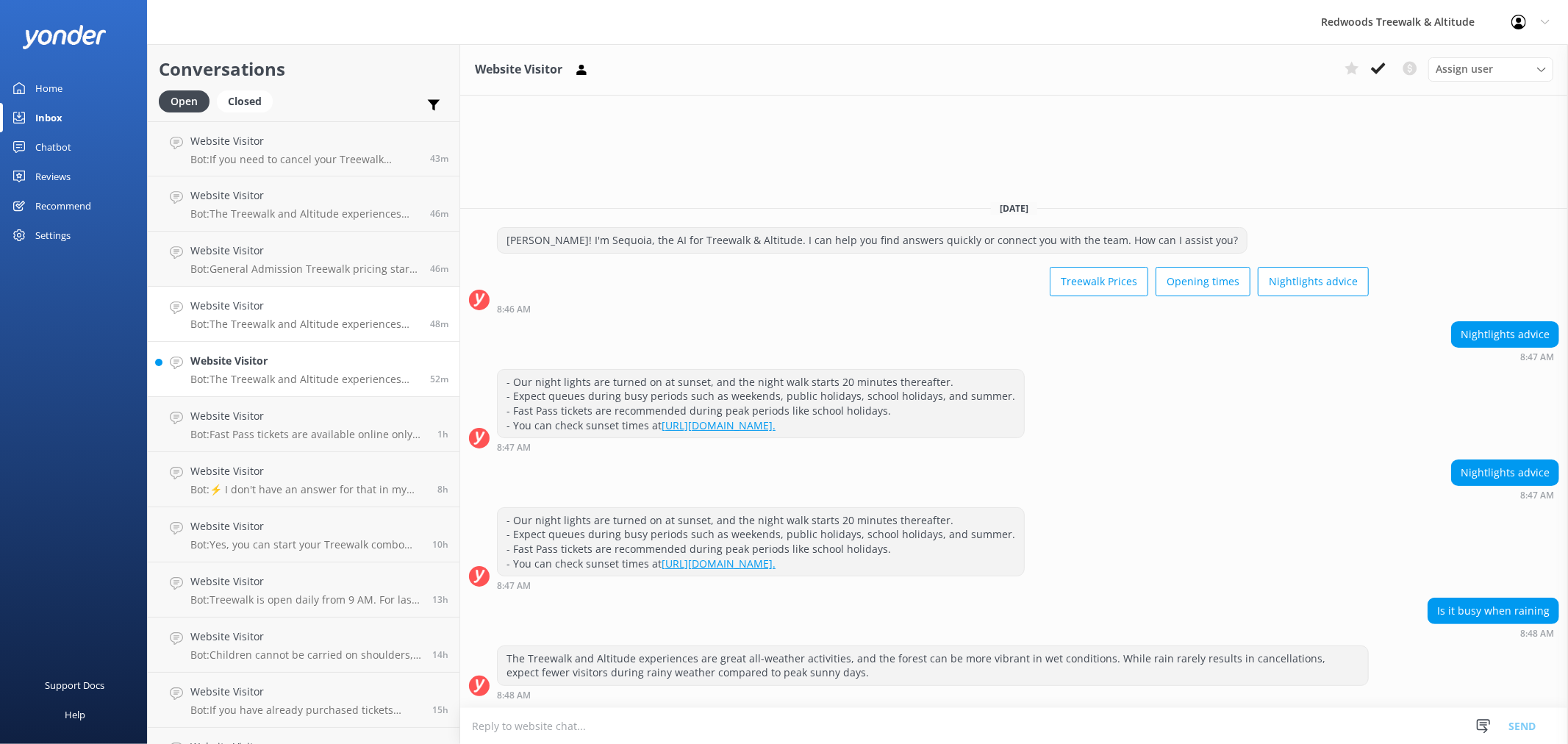
click at [278, 356] on h4 "Website Visitor" at bounding box center [305, 361] width 228 height 16
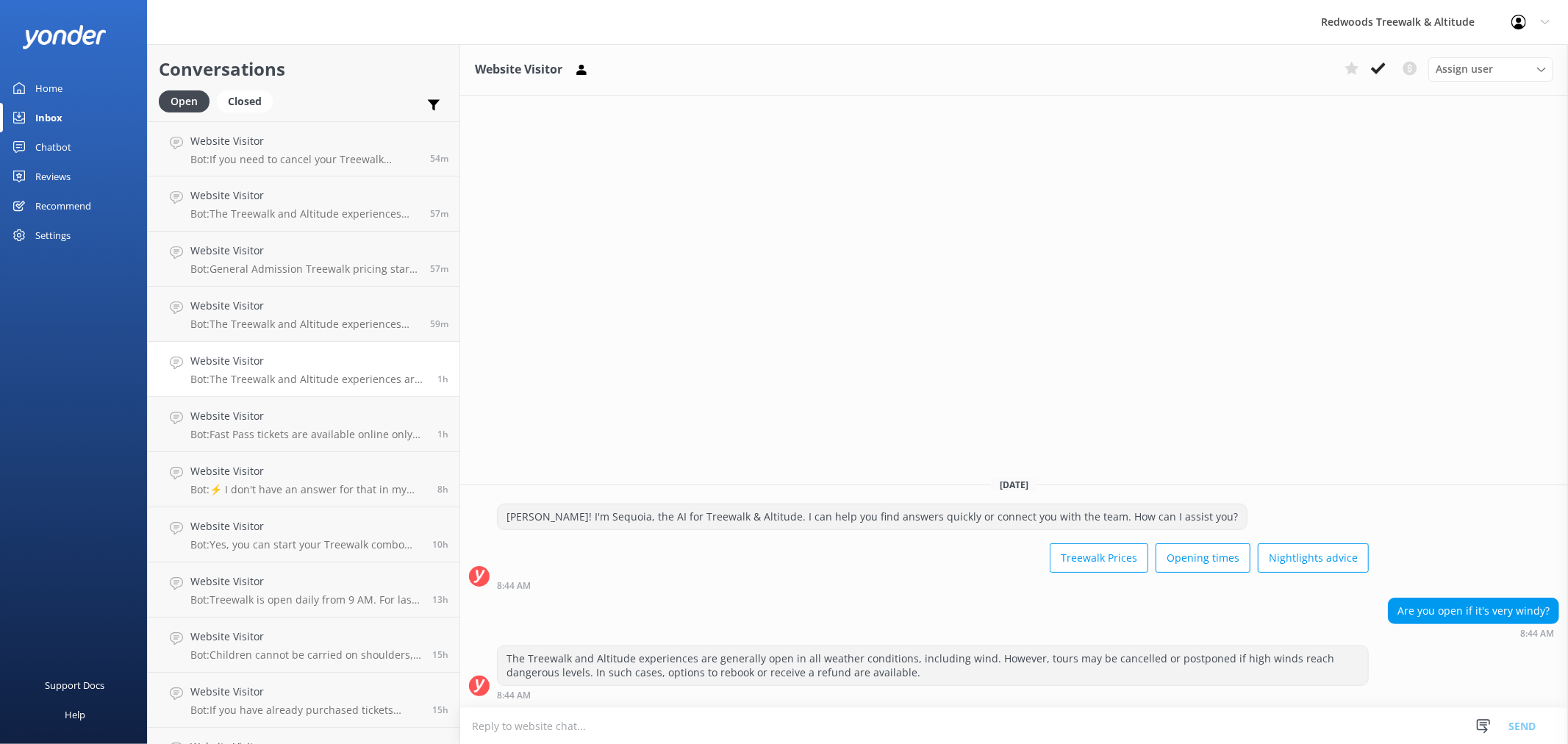
click at [94, 90] on link "Home" at bounding box center [73, 88] width 147 height 29
